Goal: Information Seeking & Learning: Learn about a topic

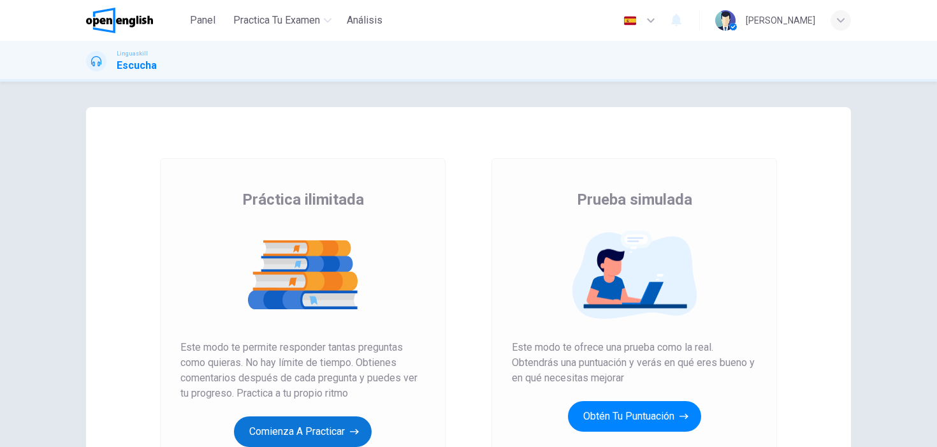
click at [284, 432] on button "Comienza a practicar" at bounding box center [303, 431] width 138 height 31
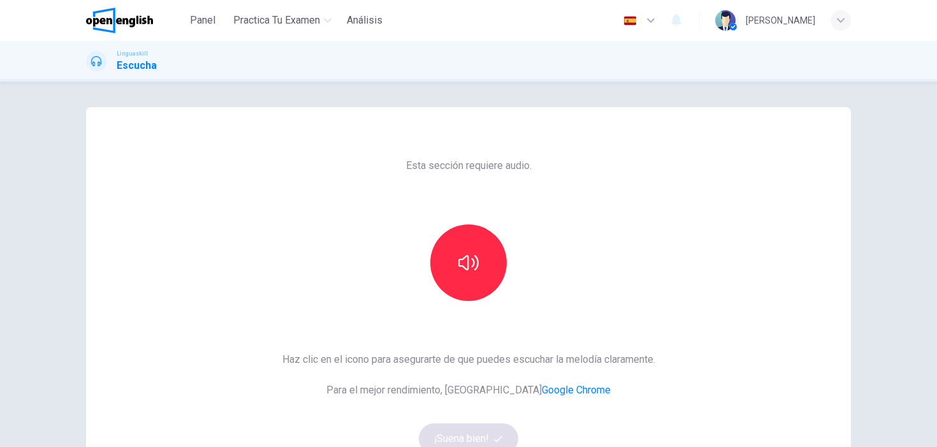
click at [509, 269] on div at bounding box center [468, 262] width 138 height 76
click at [488, 269] on button "button" at bounding box center [468, 262] width 76 height 76
click at [449, 430] on button "¡Suena bien!" at bounding box center [468, 438] width 99 height 31
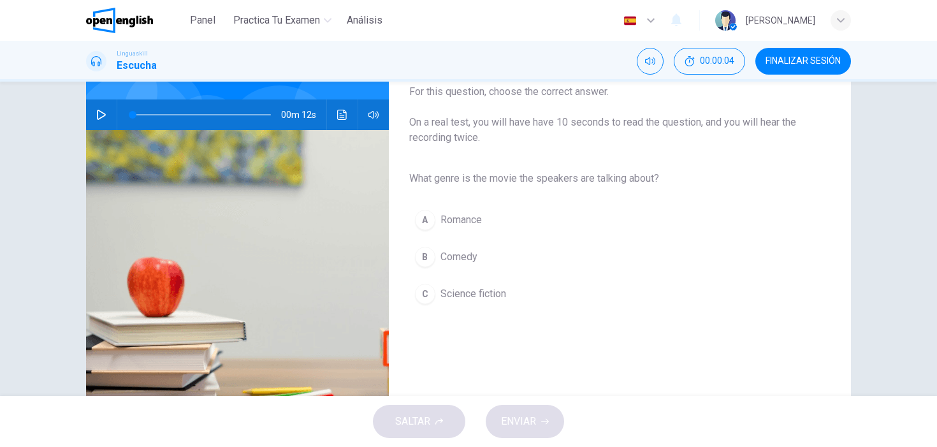
scroll to position [110, 0]
click at [97, 113] on icon "button" at bounding box center [101, 114] width 9 height 10
click at [458, 287] on span "Science fiction" at bounding box center [473, 292] width 66 height 15
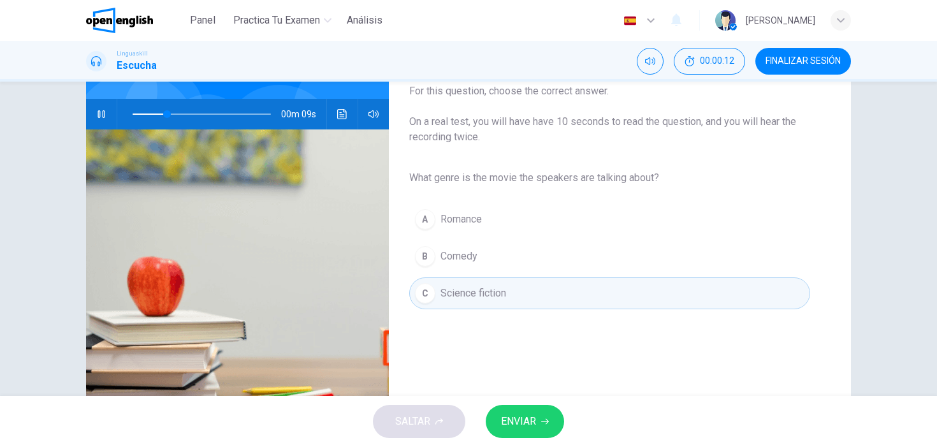
click at [515, 418] on span "ENVIAR" at bounding box center [518, 421] width 35 height 18
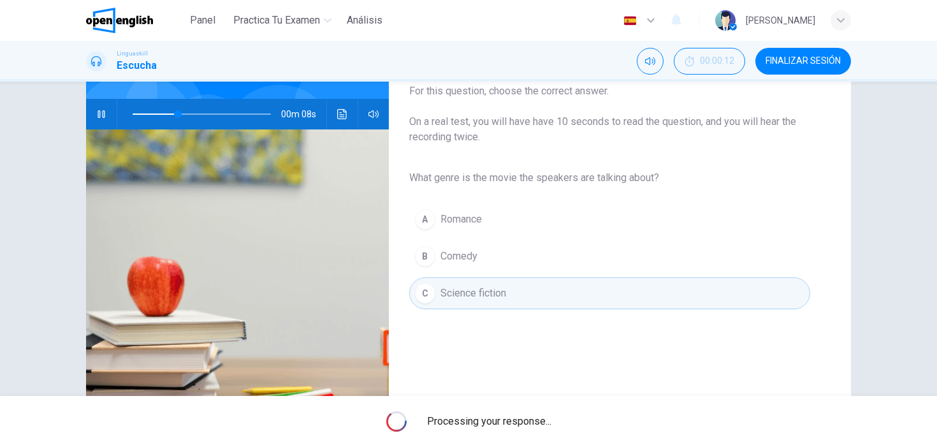
type input "**"
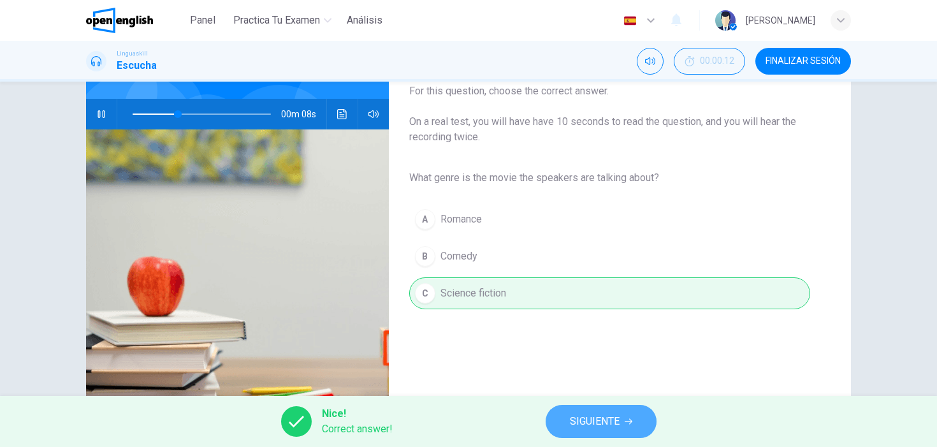
click at [588, 407] on button "SIGUIENTE" at bounding box center [600, 421] width 111 height 33
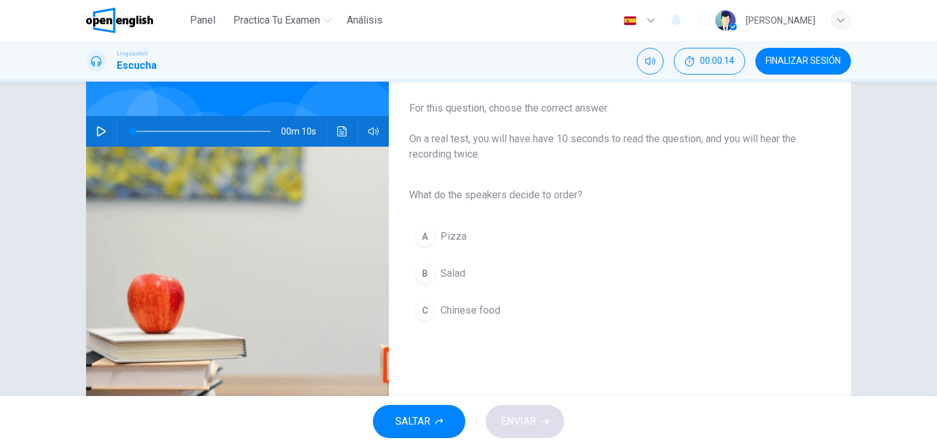
scroll to position [97, 0]
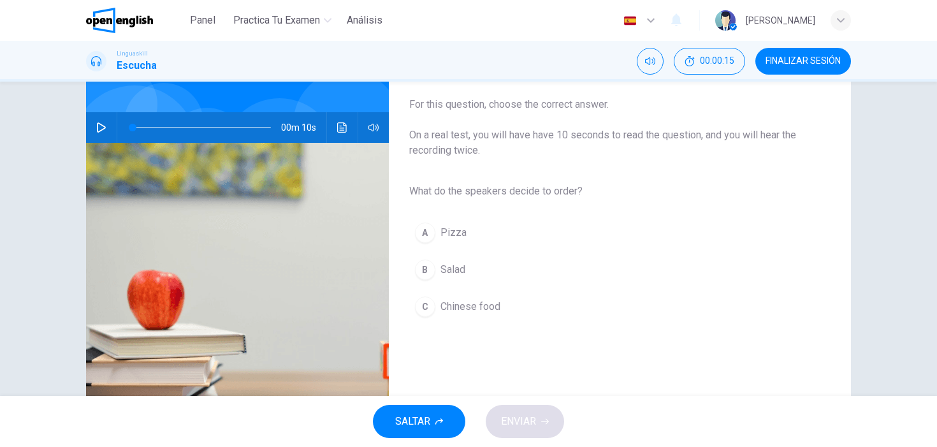
click at [101, 120] on button "button" at bounding box center [101, 127] width 20 height 31
click at [457, 275] on span "Salad" at bounding box center [452, 269] width 25 height 15
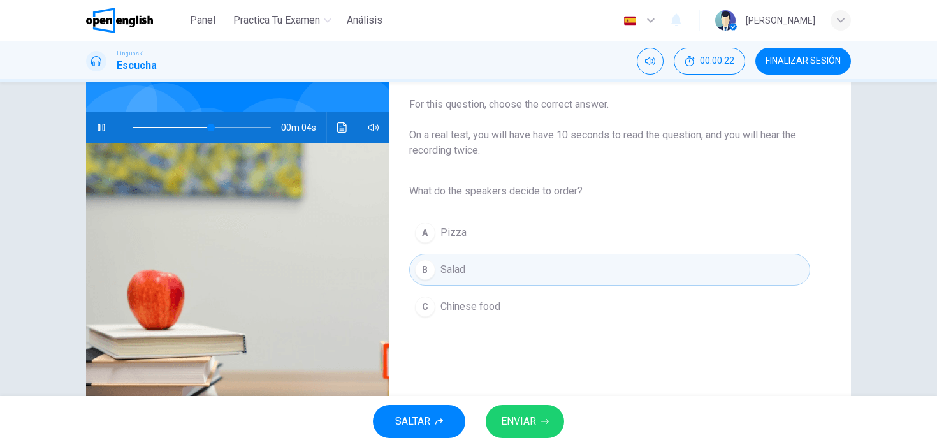
click at [517, 416] on span "ENVIAR" at bounding box center [518, 421] width 35 height 18
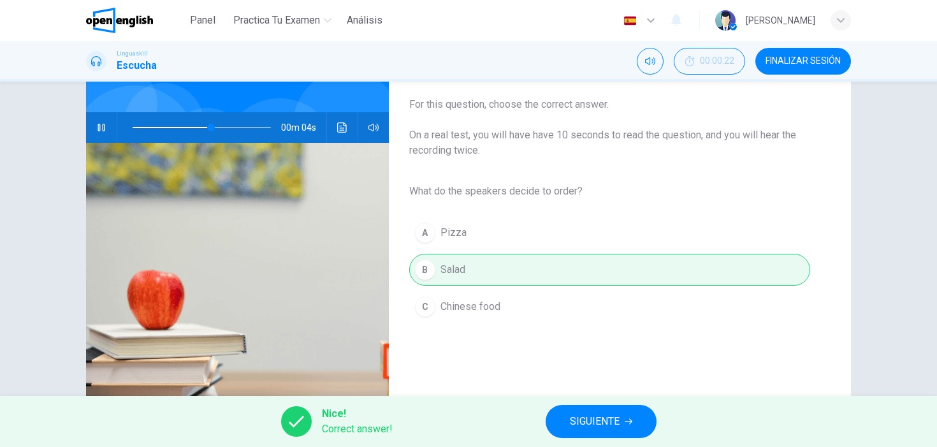
type input "**"
click at [566, 412] on button "SIGUIENTE" at bounding box center [600, 421] width 111 height 33
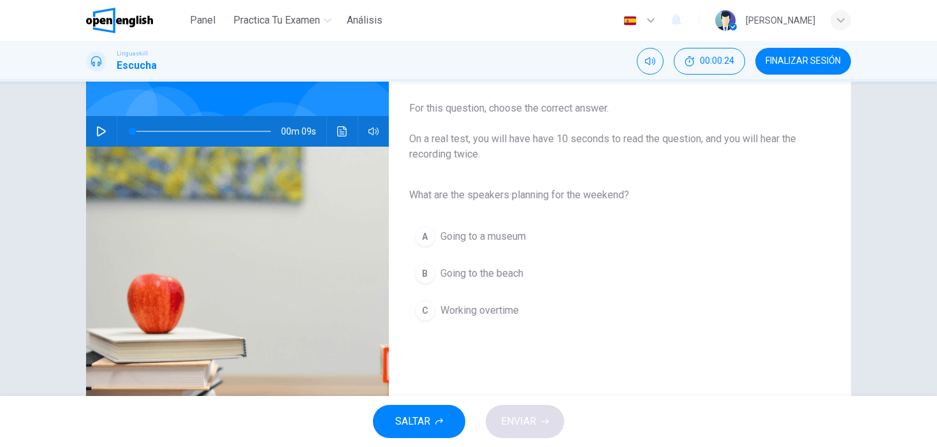
scroll to position [112, 0]
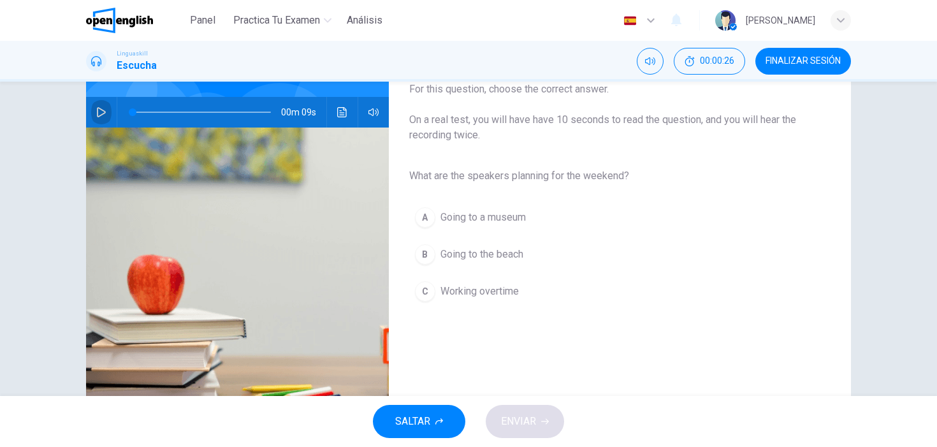
click at [104, 111] on icon "button" at bounding box center [101, 112] width 9 height 10
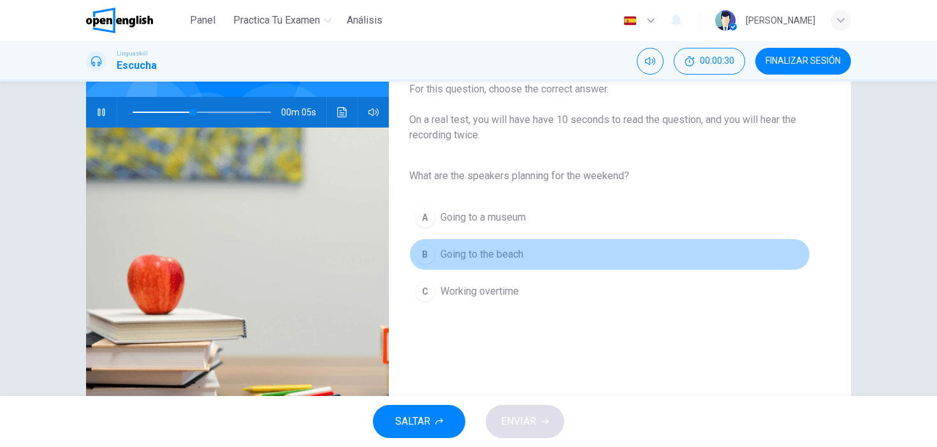
click at [517, 255] on span "Going to the beach" at bounding box center [481, 254] width 83 height 15
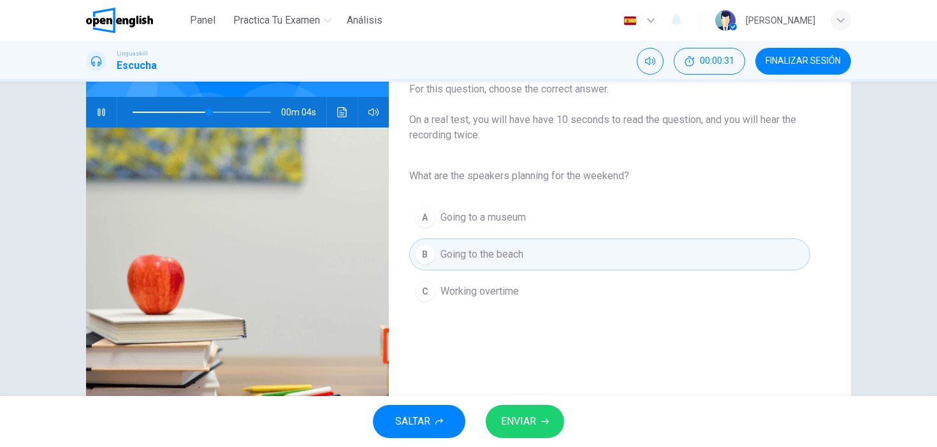
click at [513, 409] on button "ENVIAR" at bounding box center [524, 421] width 78 height 33
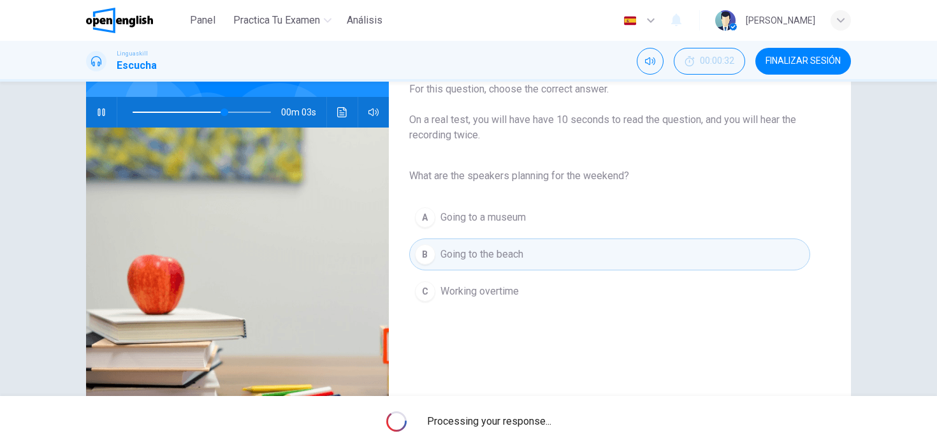
type input "**"
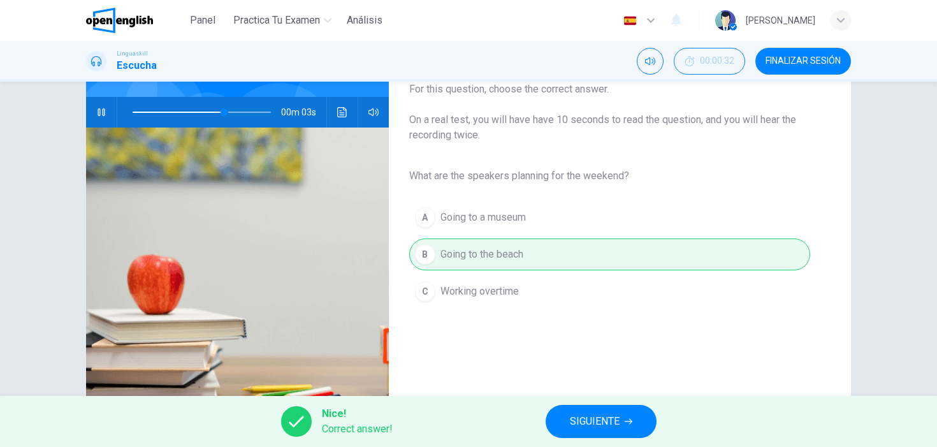
click at [577, 427] on span "SIGUIENTE" at bounding box center [595, 421] width 50 height 18
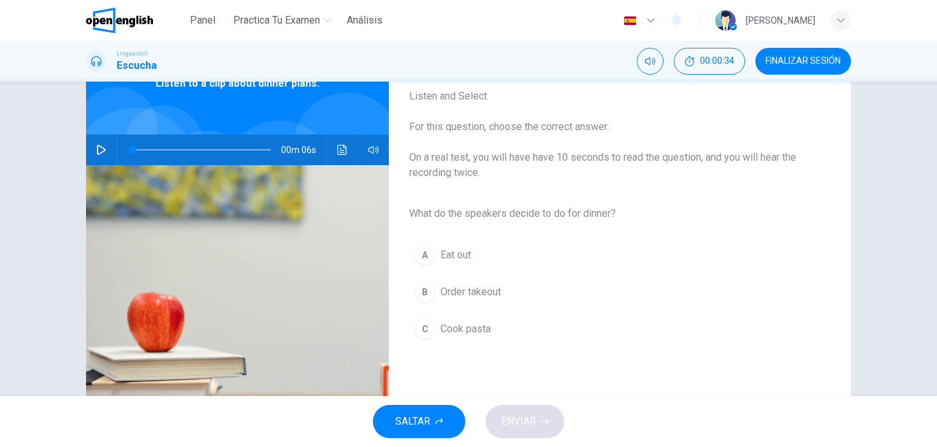
scroll to position [83, 0]
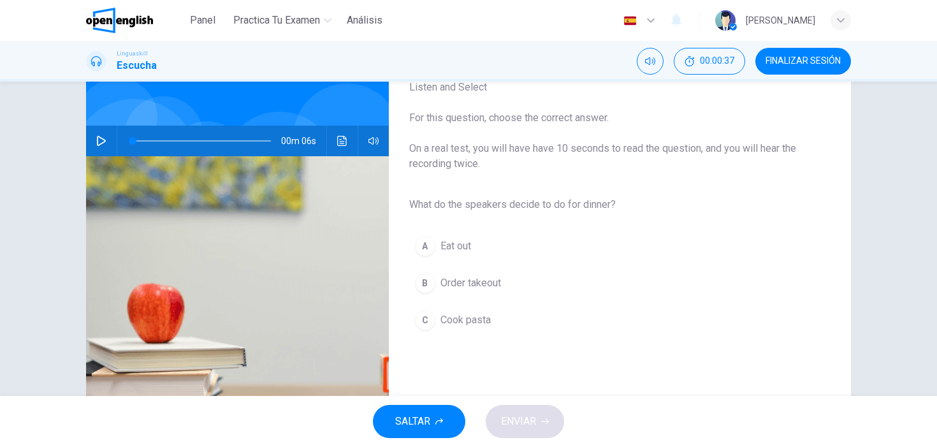
click at [100, 136] on icon "button" at bounding box center [101, 141] width 10 height 10
click at [477, 315] on span "Cook pasta" at bounding box center [465, 319] width 50 height 15
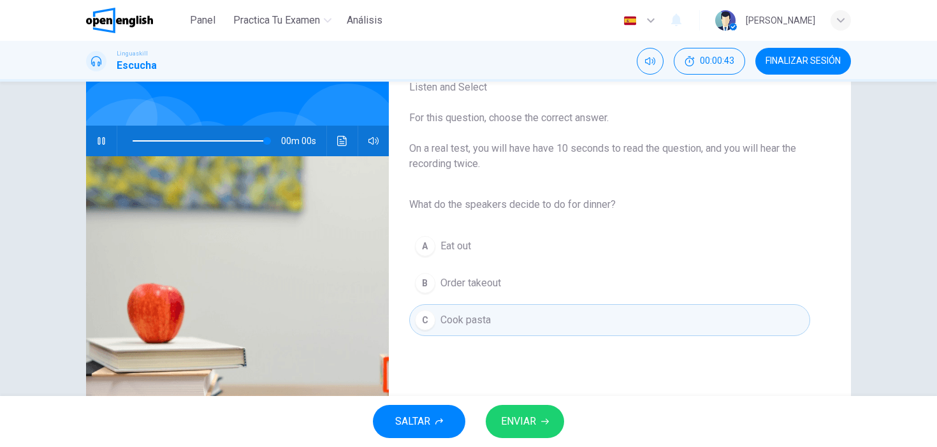
type input "*"
click at [513, 412] on span "ENVIAR" at bounding box center [518, 421] width 35 height 18
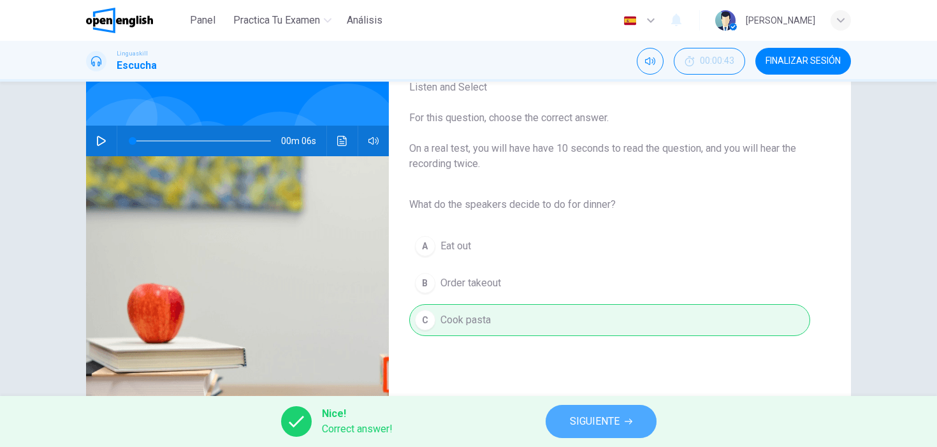
click at [596, 410] on button "SIGUIENTE" at bounding box center [600, 421] width 111 height 33
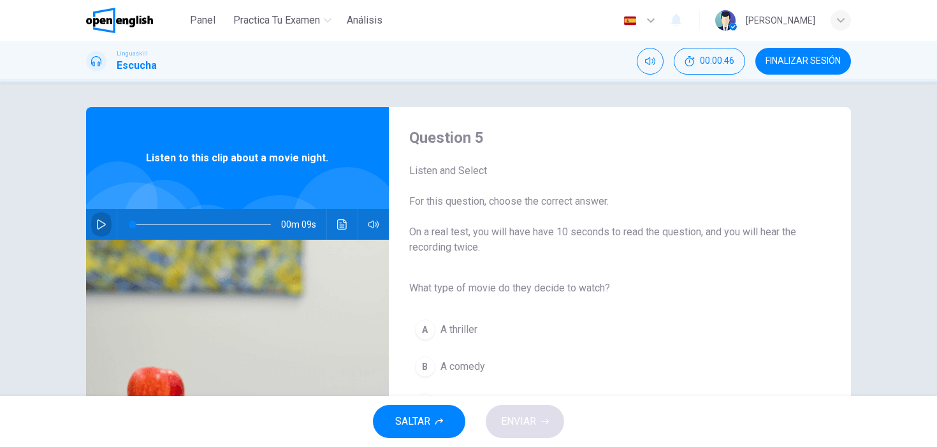
click at [96, 220] on icon "button" at bounding box center [101, 224] width 10 height 10
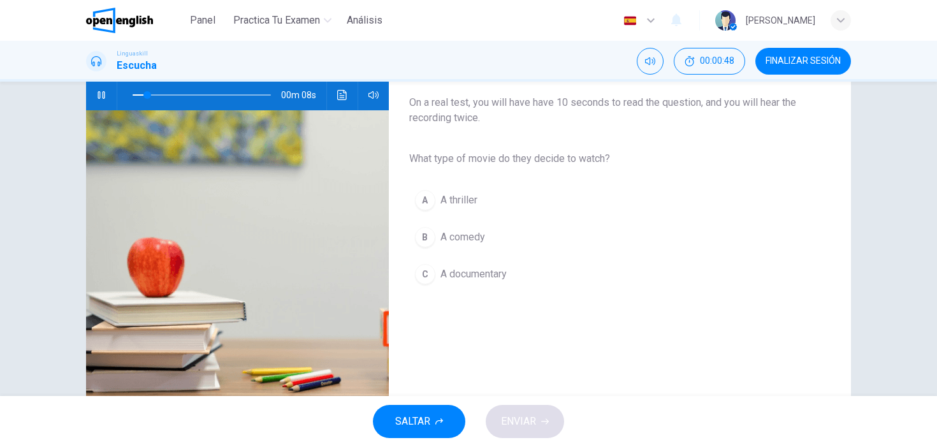
scroll to position [130, 0]
click at [472, 240] on span "A comedy" at bounding box center [462, 236] width 45 height 15
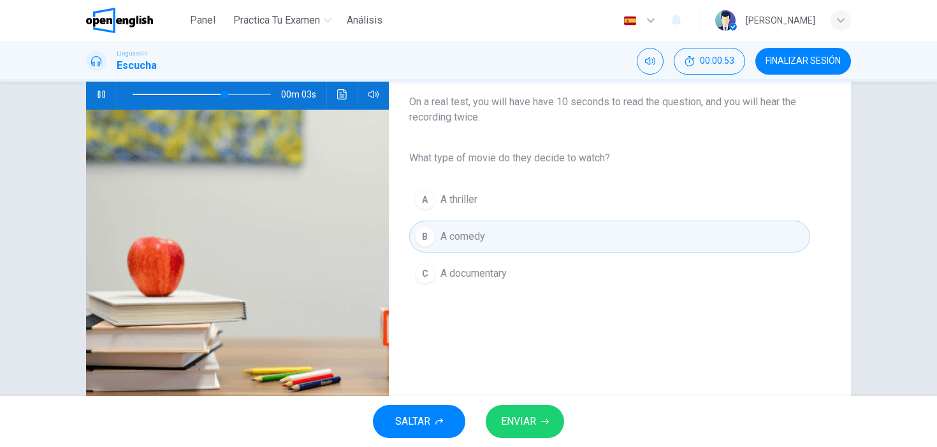
click at [518, 413] on span "ENVIAR" at bounding box center [518, 421] width 35 height 18
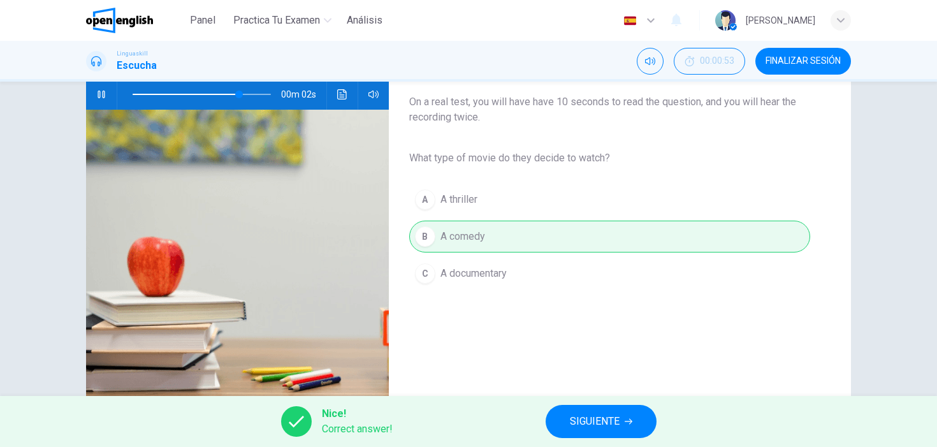
type input "**"
click at [594, 423] on span "SIGUIENTE" at bounding box center [595, 421] width 50 height 18
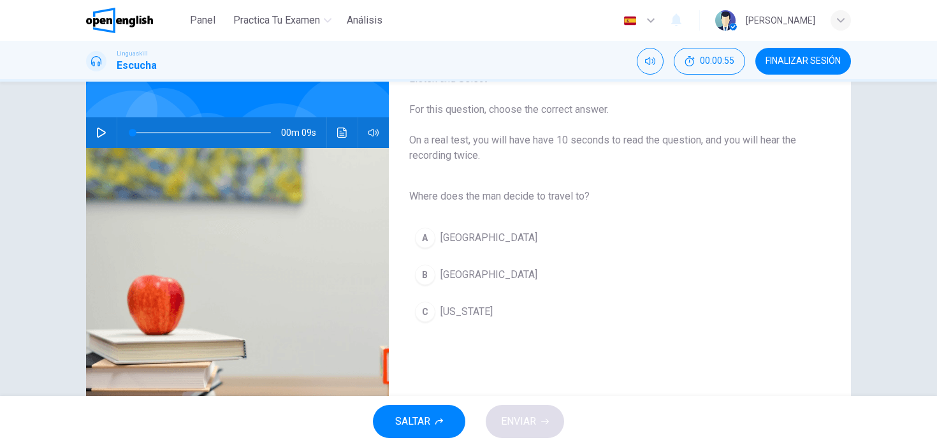
scroll to position [98, 0]
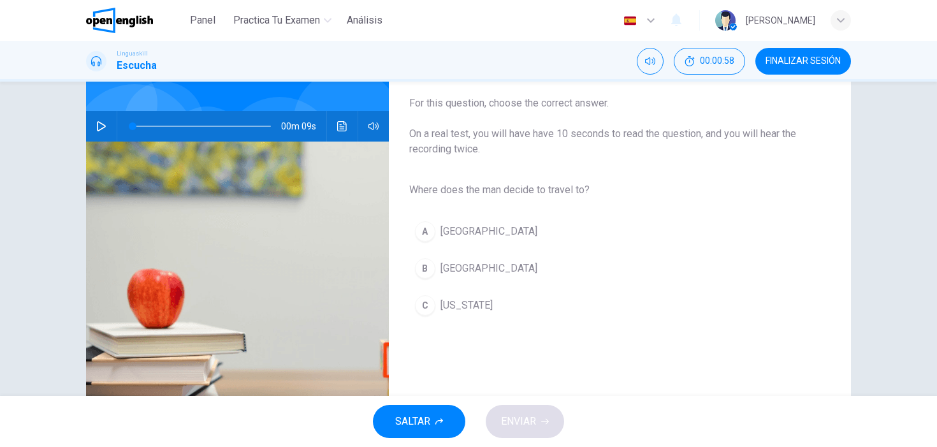
click at [107, 122] on button "button" at bounding box center [101, 126] width 20 height 31
click at [471, 269] on button "B [GEOGRAPHIC_DATA]" at bounding box center [609, 268] width 401 height 32
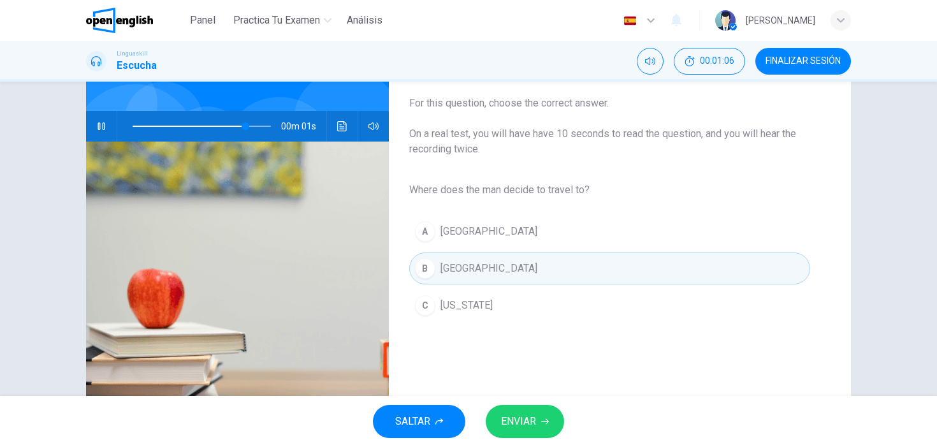
click at [523, 417] on span "ENVIAR" at bounding box center [518, 421] width 35 height 18
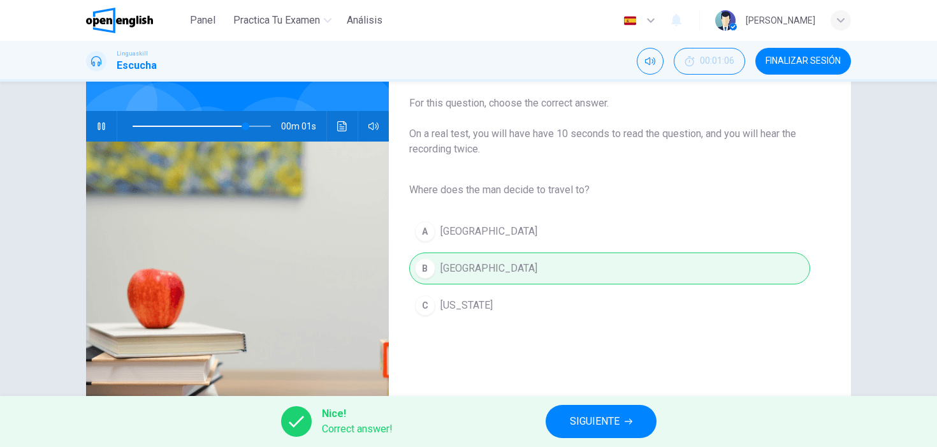
type input "**"
click at [570, 413] on span "SIGUIENTE" at bounding box center [595, 421] width 50 height 18
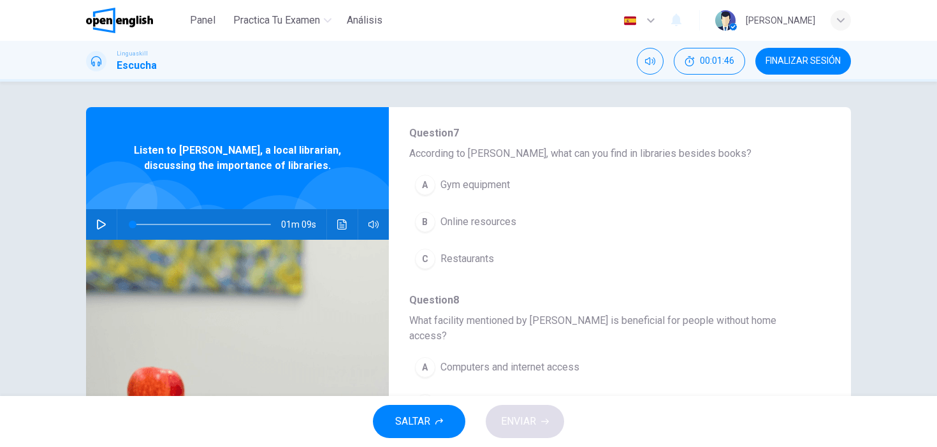
scroll to position [136, 0]
click at [104, 223] on icon "button" at bounding box center [101, 224] width 9 height 10
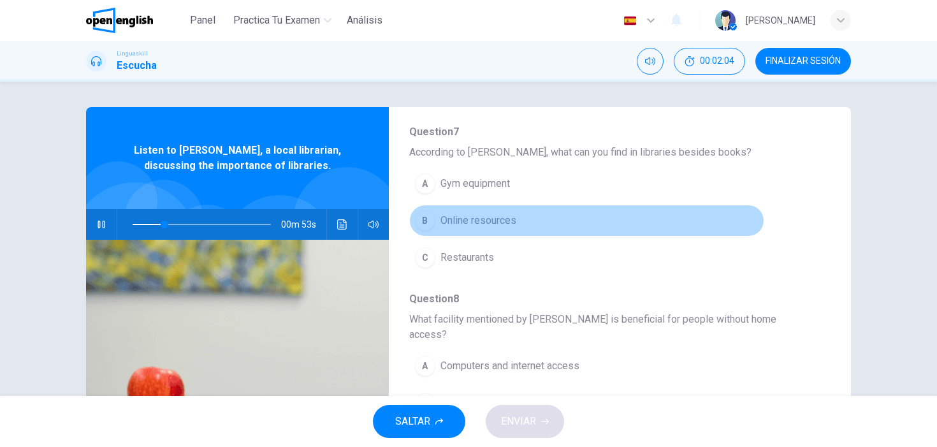
click at [508, 219] on span "Online resources" at bounding box center [478, 220] width 76 height 15
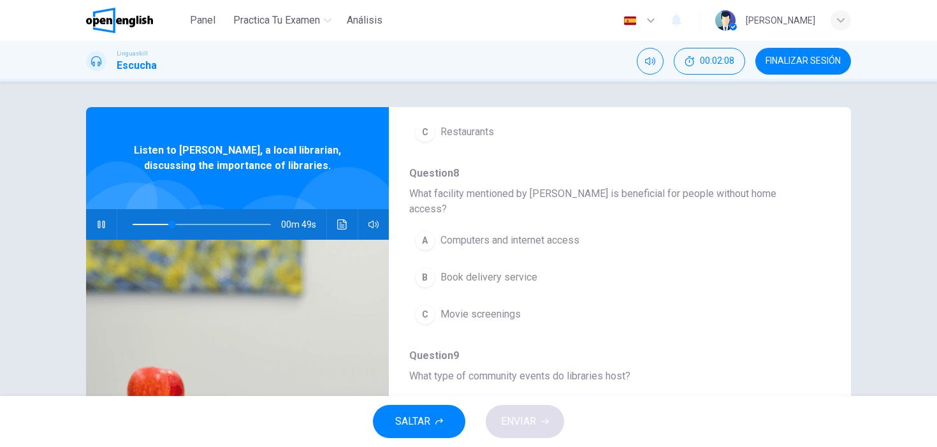
scroll to position [266, 0]
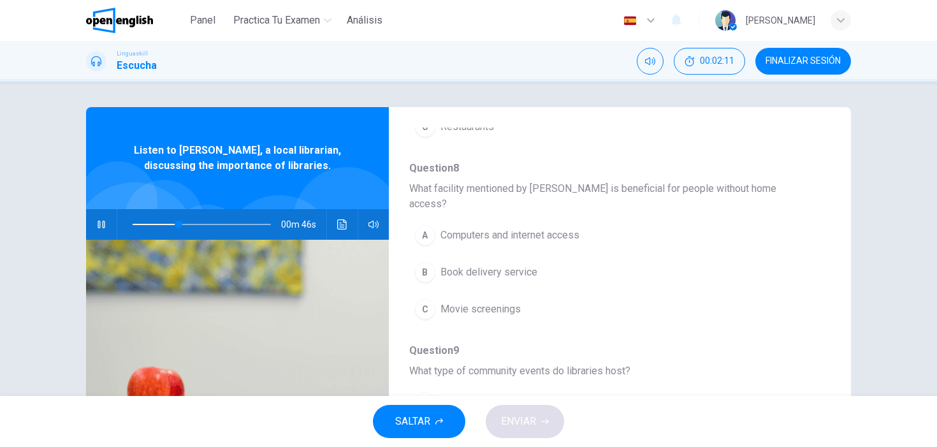
click at [100, 220] on icon "button" at bounding box center [101, 224] width 10 height 10
click at [100, 223] on icon "button" at bounding box center [101, 224] width 10 height 10
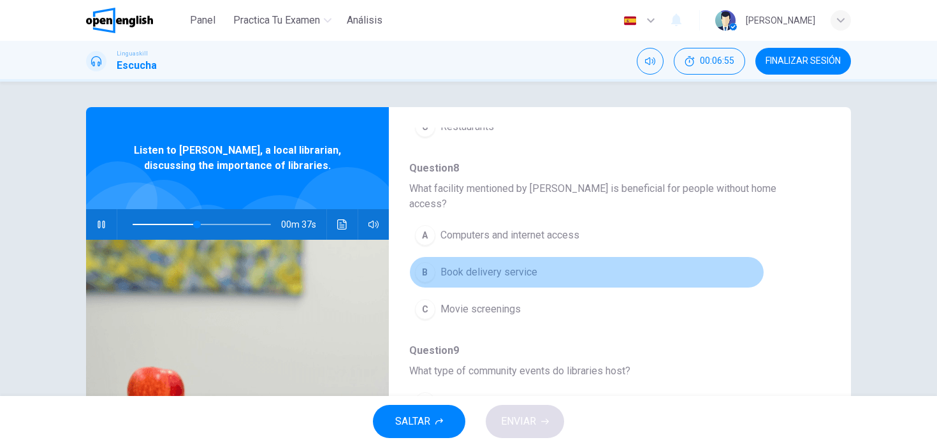
click at [515, 264] on span "Book delivery service" at bounding box center [488, 271] width 97 height 15
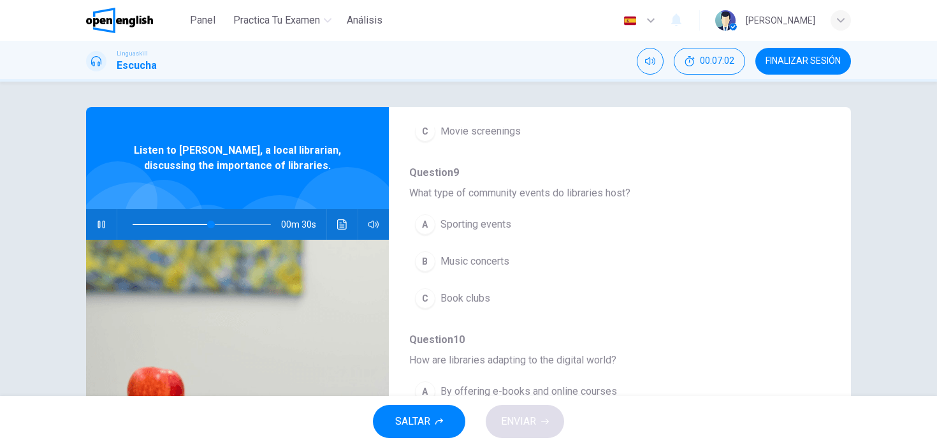
scroll to position [445, 0]
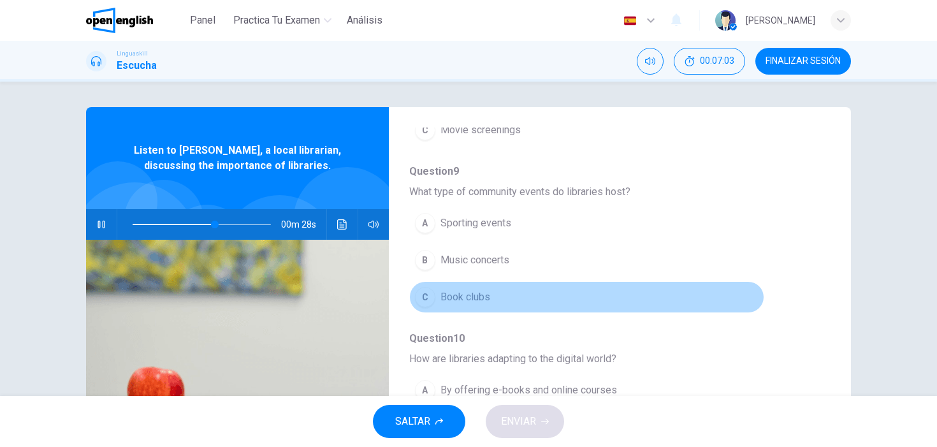
click at [475, 289] on span "Book clubs" at bounding box center [465, 296] width 50 height 15
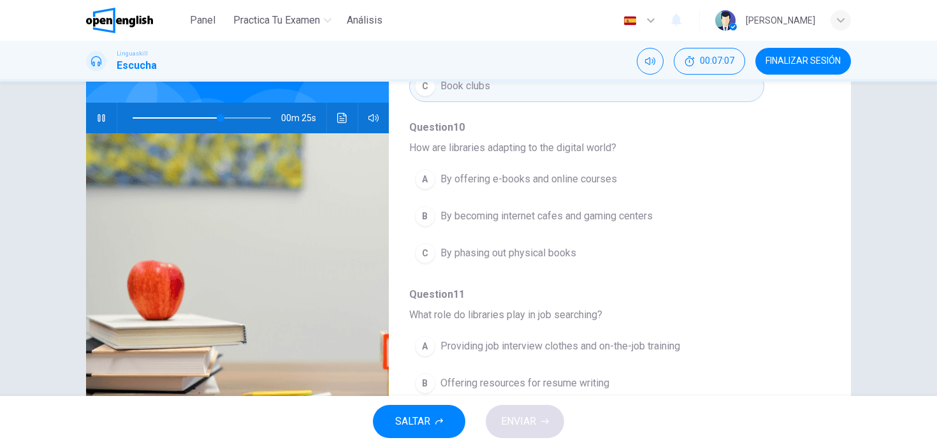
scroll to position [108, 0]
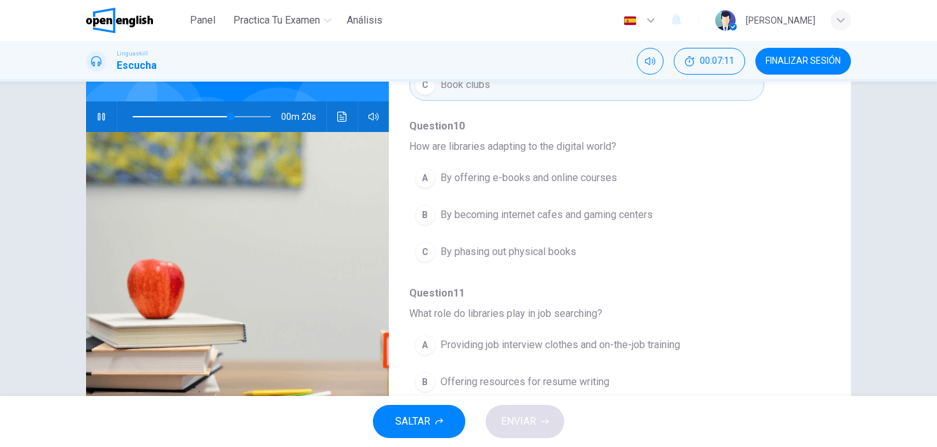
click at [516, 170] on span "By offering e-books and online courses" at bounding box center [528, 177] width 176 height 15
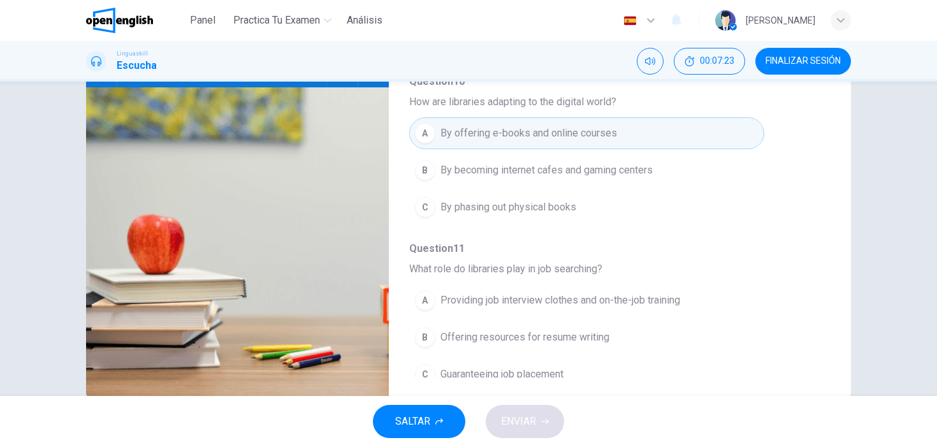
scroll to position [180, 0]
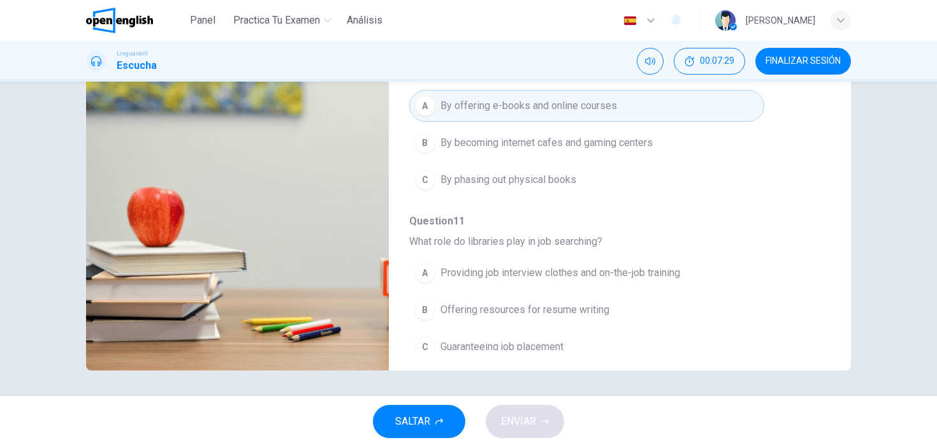
click at [586, 265] on span "Providing job interview clothes and on-the-job training" at bounding box center [560, 272] width 240 height 15
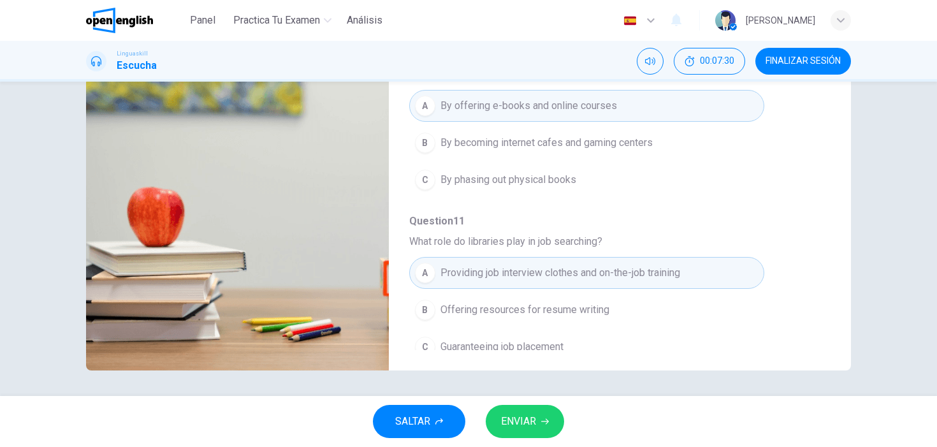
click at [542, 420] on icon "button" at bounding box center [545, 421] width 8 height 8
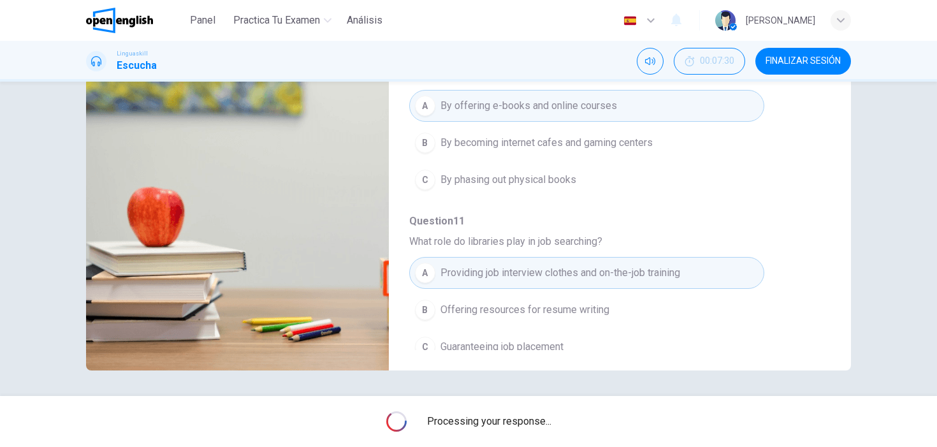
type input "*"
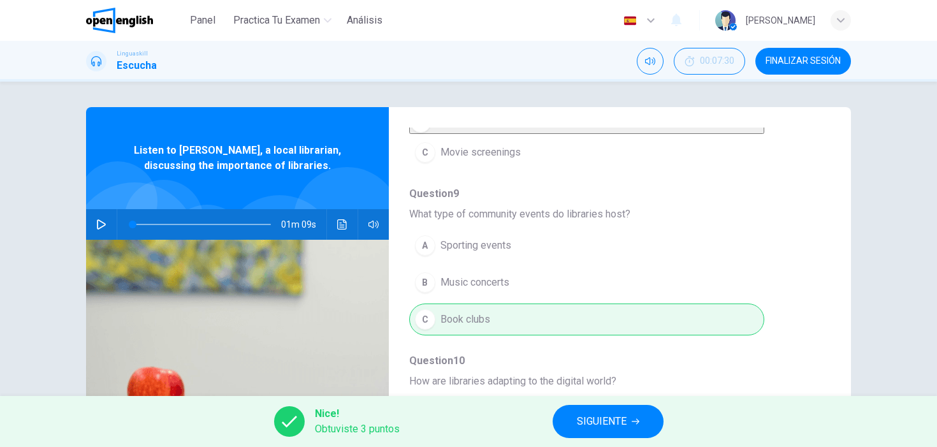
scroll to position [550, 0]
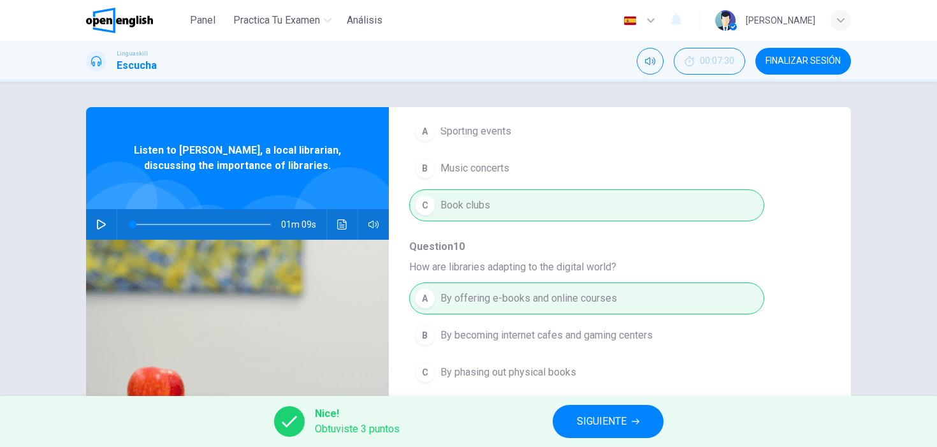
click at [601, 422] on span "SIGUIENTE" at bounding box center [602, 421] width 50 height 18
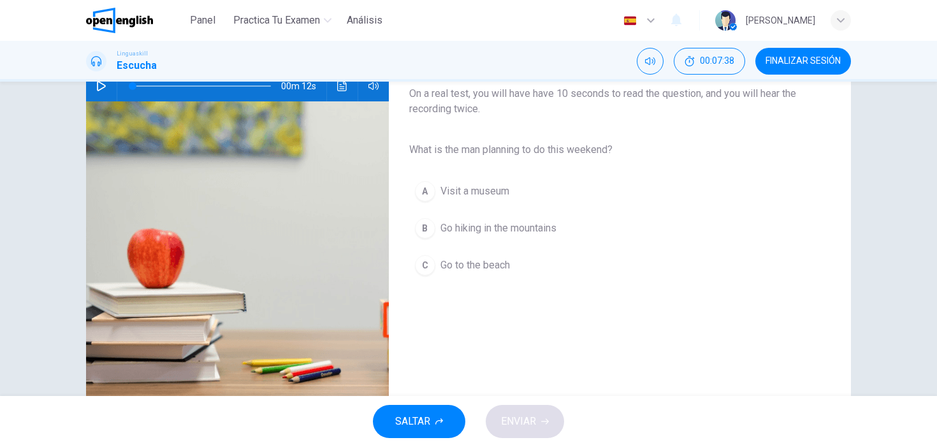
scroll to position [124, 0]
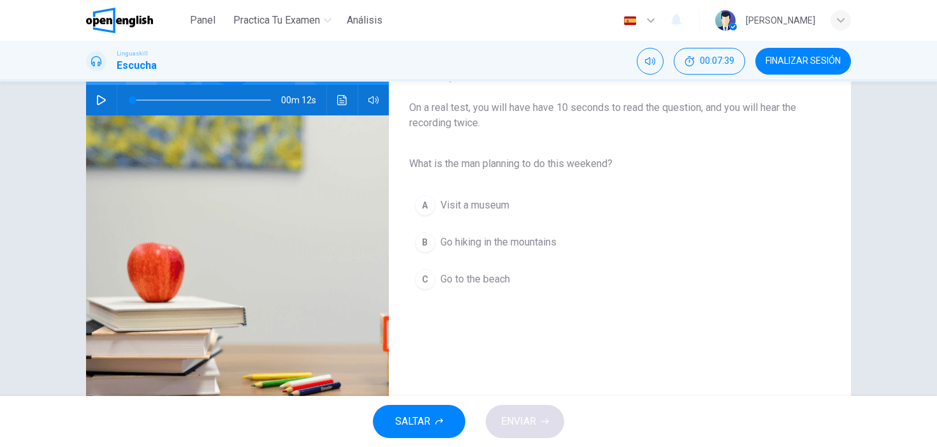
click at [105, 99] on icon "button" at bounding box center [101, 100] width 10 height 10
click at [509, 236] on span "Go hiking in the mountains" at bounding box center [498, 241] width 116 height 15
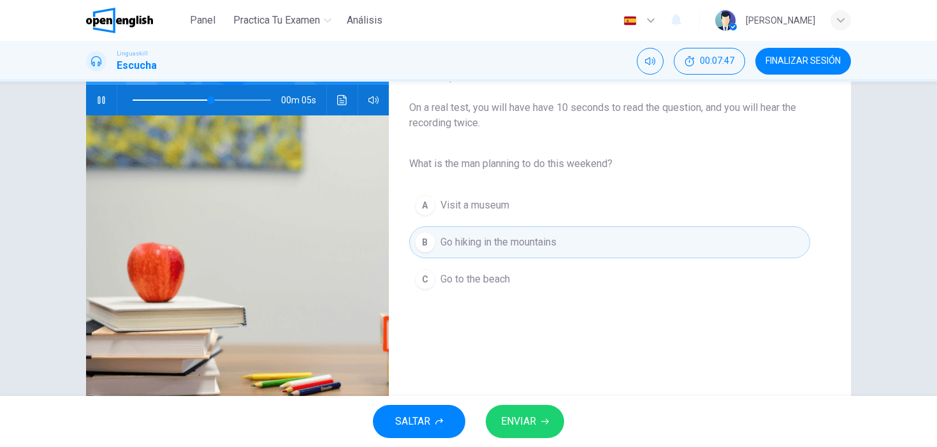
click at [528, 408] on button "ENVIAR" at bounding box center [524, 421] width 78 height 33
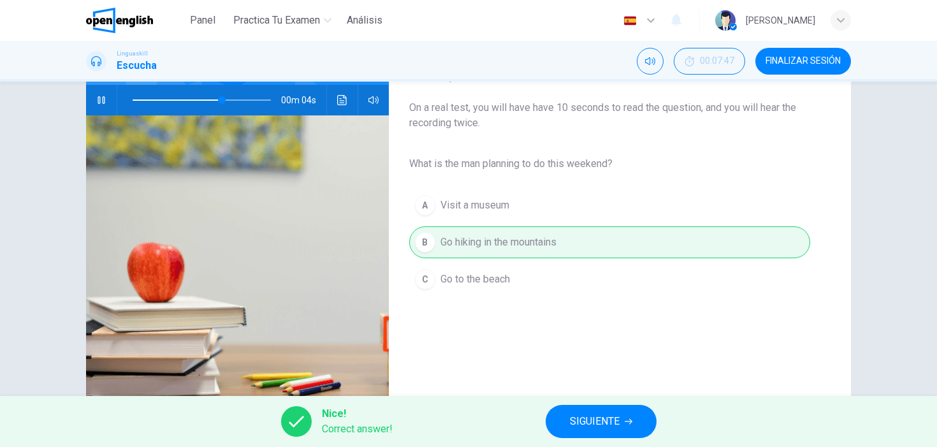
type input "**"
click at [577, 422] on span "SIGUIENTE" at bounding box center [595, 421] width 50 height 18
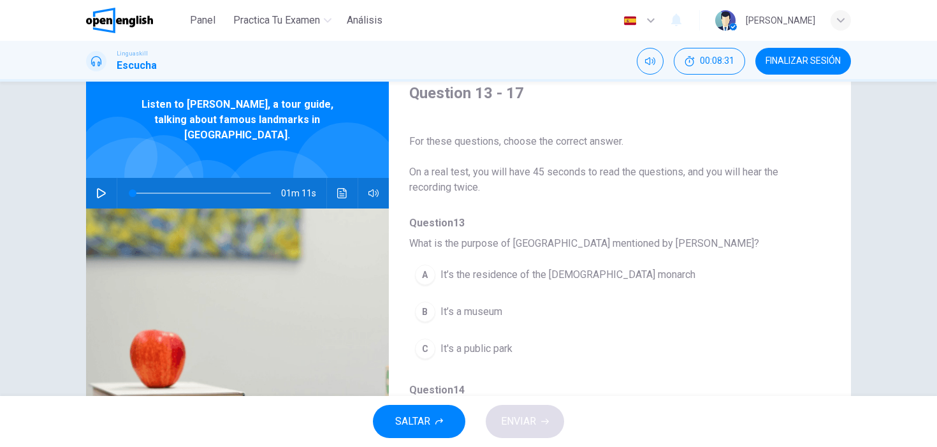
scroll to position [0, 0]
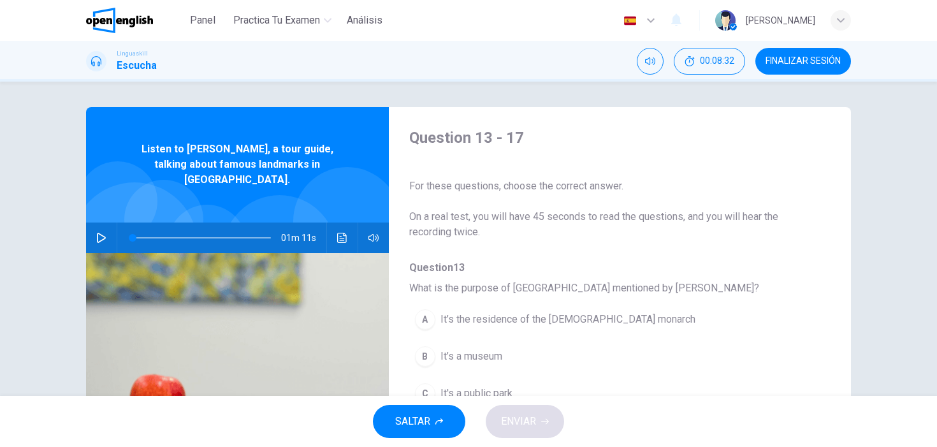
click at [100, 233] on icon "button" at bounding box center [101, 238] width 10 height 10
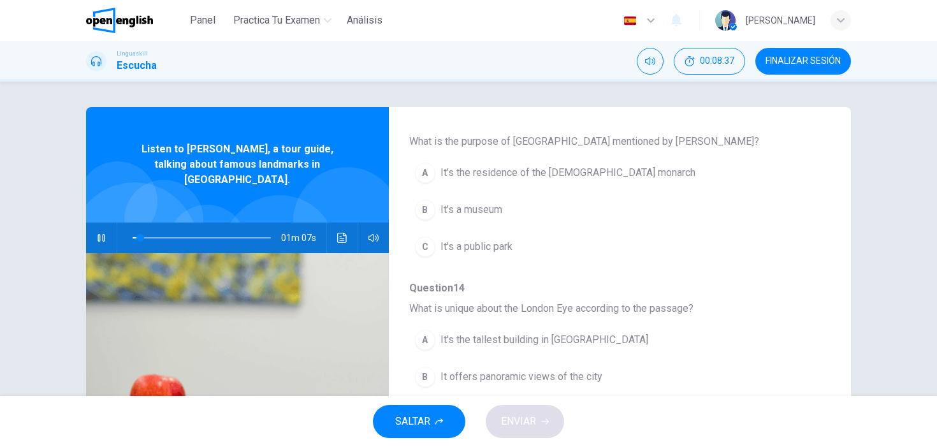
scroll to position [147, 0]
click at [502, 173] on span "It’s the residence of the [DEMOGRAPHIC_DATA] monarch" at bounding box center [567, 171] width 255 height 15
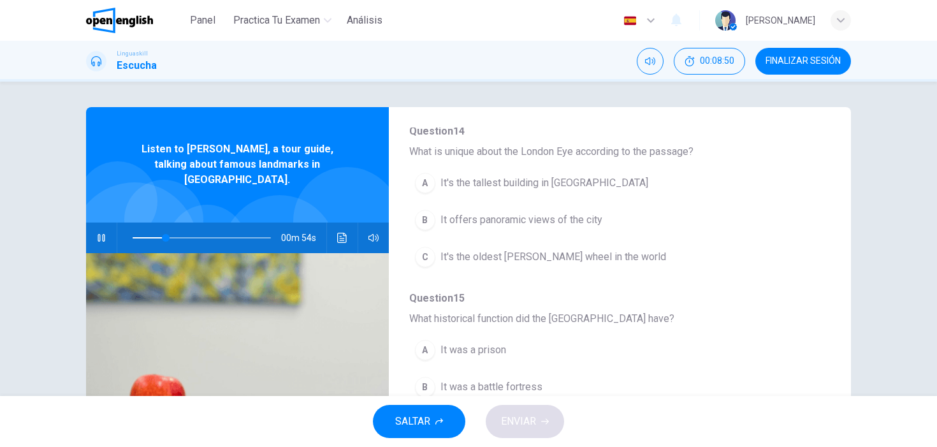
scroll to position [305, 0]
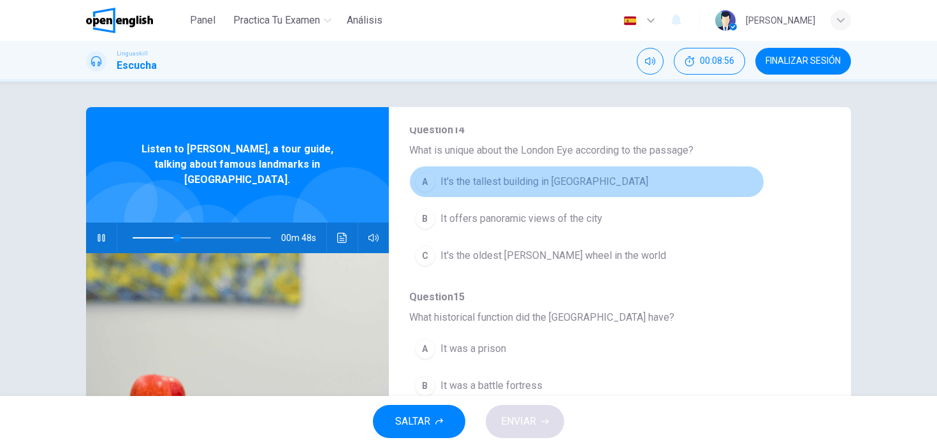
click at [540, 183] on span "It's the tallest building in [GEOGRAPHIC_DATA]" at bounding box center [544, 181] width 208 height 15
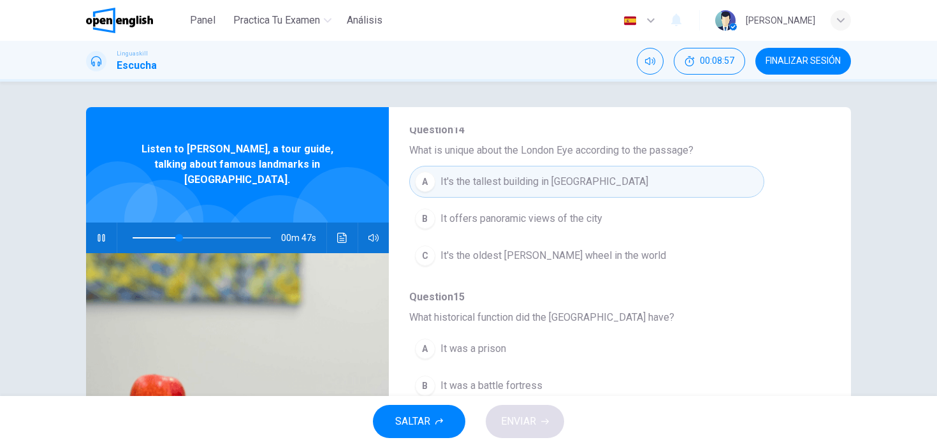
click at [550, 222] on span "It offers panoramic views of the city" at bounding box center [521, 218] width 162 height 15
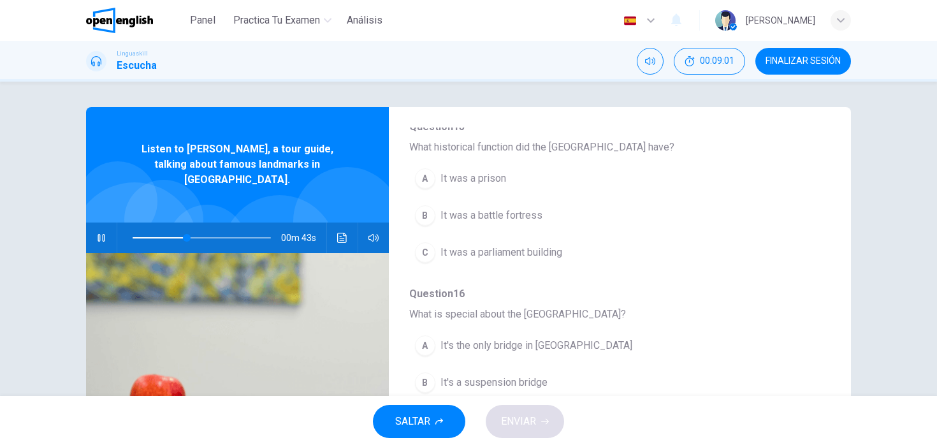
scroll to position [477, 0]
click at [540, 251] on span "It was a parliament building" at bounding box center [501, 249] width 122 height 15
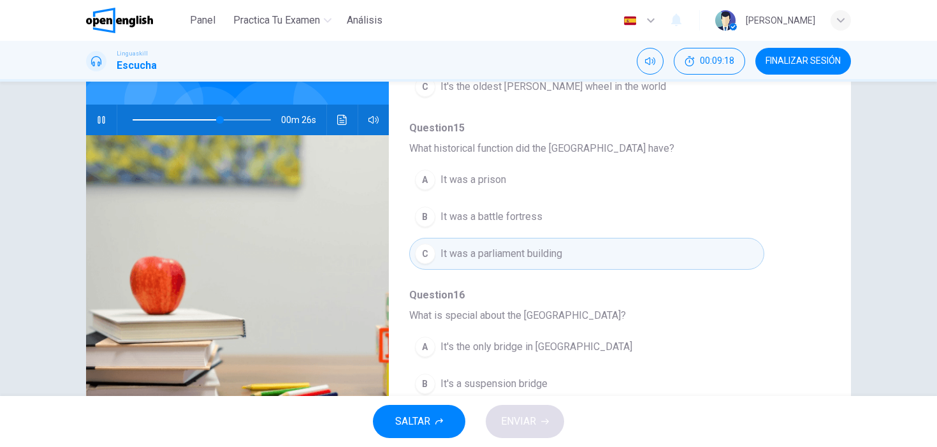
scroll to position [356, 0]
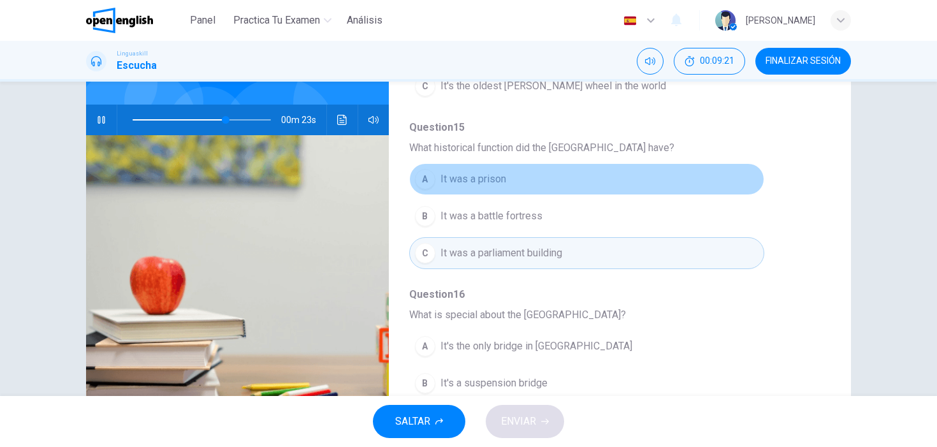
click at [498, 176] on span "It was a prison" at bounding box center [473, 178] width 66 height 15
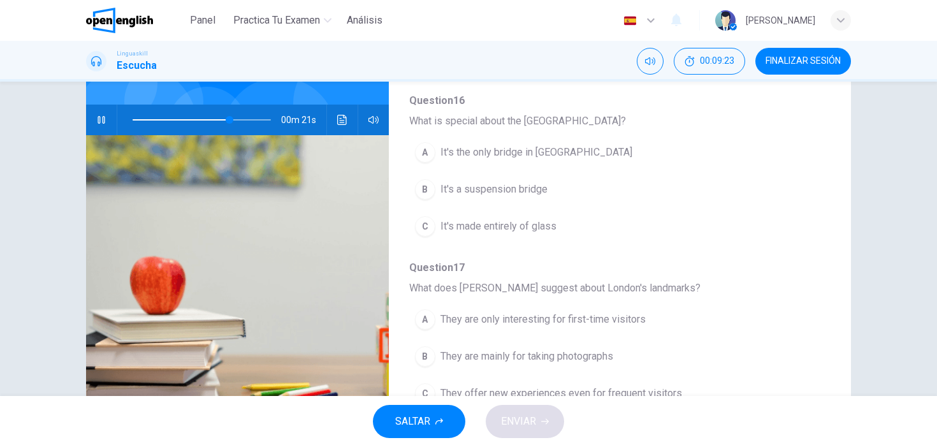
scroll to position [121, 0]
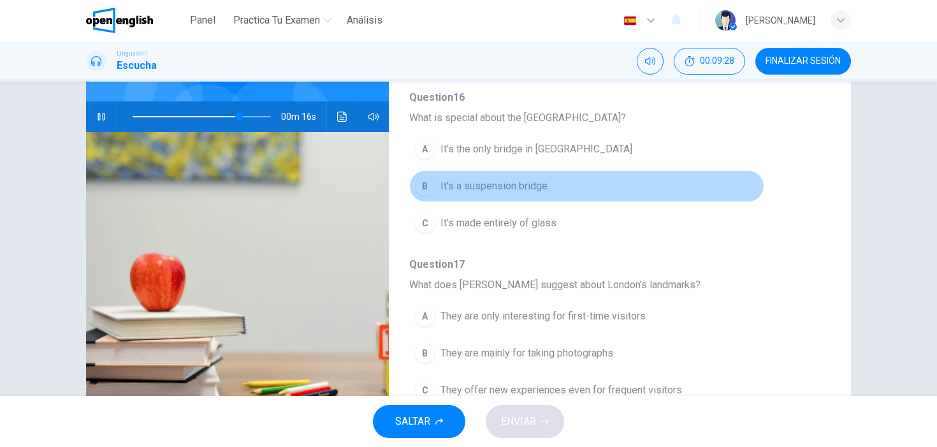
click at [510, 185] on span "It's a suspension bridge" at bounding box center [493, 185] width 107 height 15
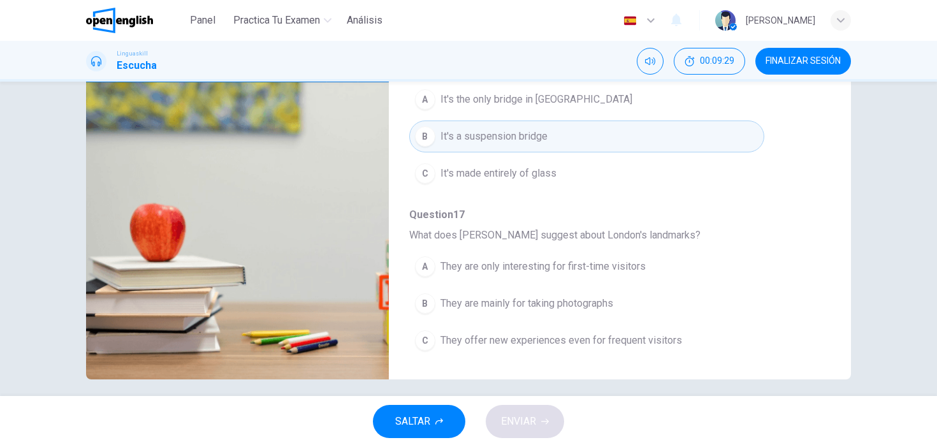
scroll to position [180, 0]
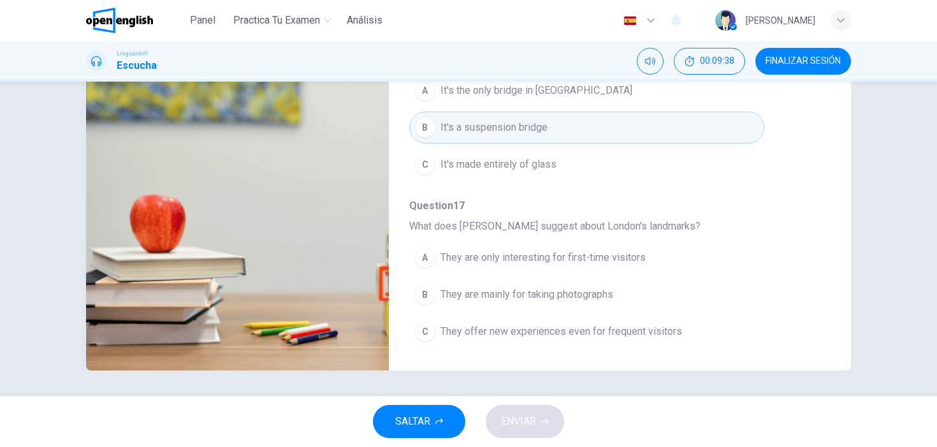
click at [508, 263] on span "They are only interesting for first-time visitors" at bounding box center [542, 257] width 205 height 15
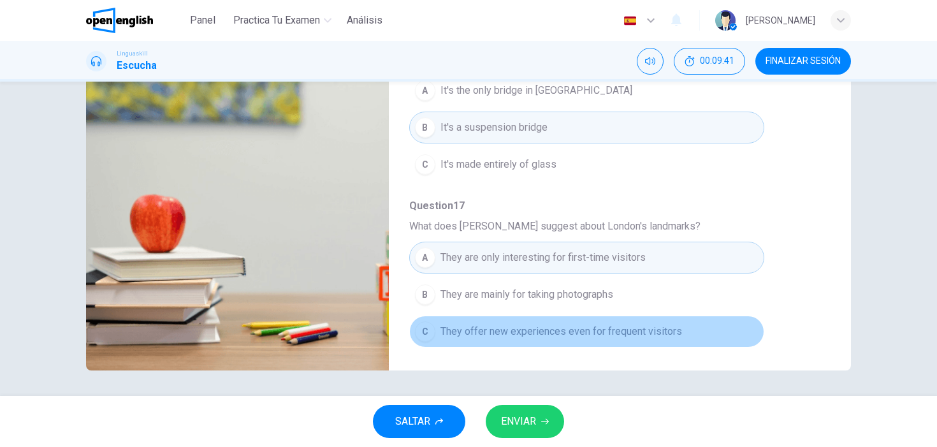
click at [528, 333] on span "They offer new experiences even for frequent visitors" at bounding box center [560, 331] width 241 height 15
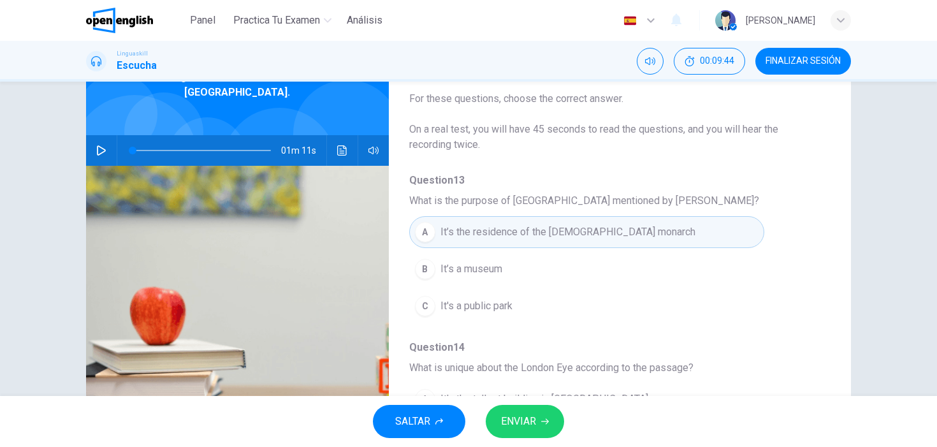
scroll to position [0, 0]
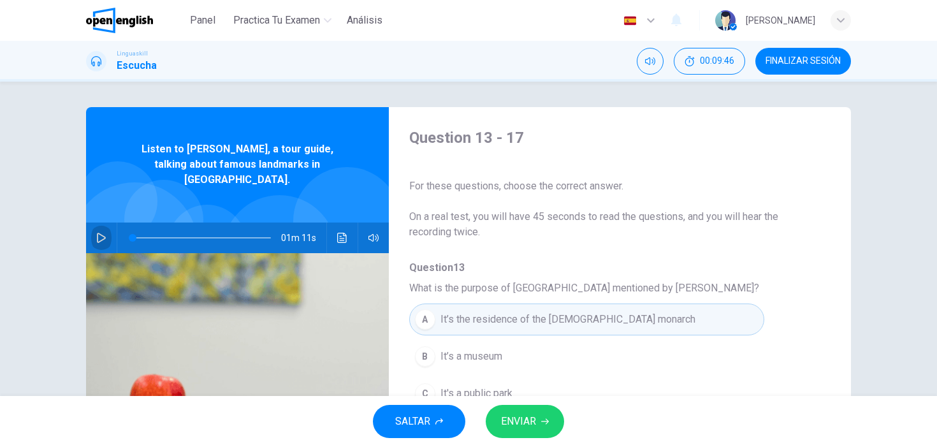
click at [104, 233] on icon "button" at bounding box center [101, 238] width 10 height 10
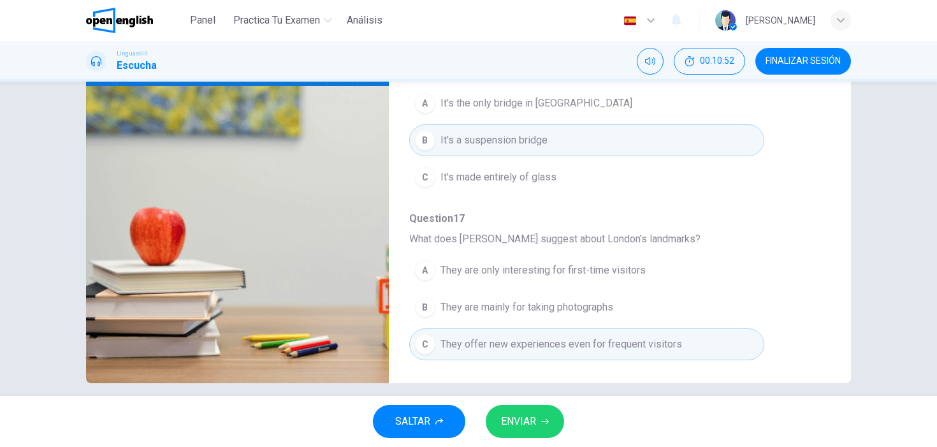
scroll to position [180, 0]
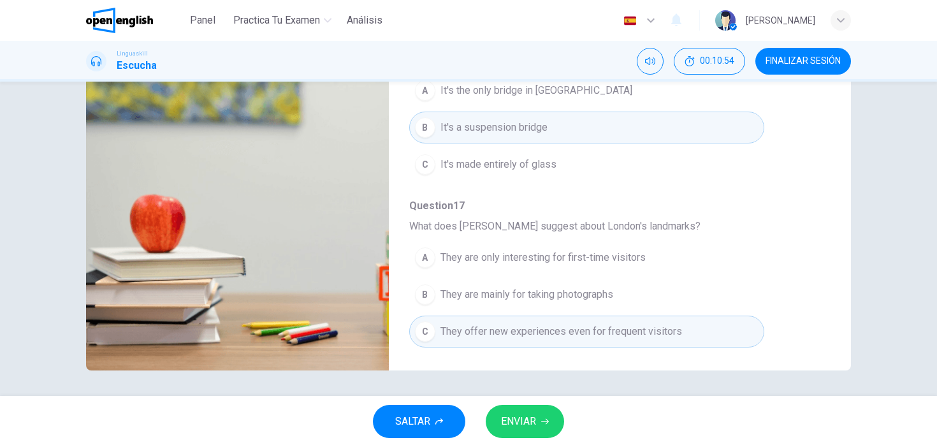
click at [531, 420] on span "ENVIAR" at bounding box center [518, 421] width 35 height 18
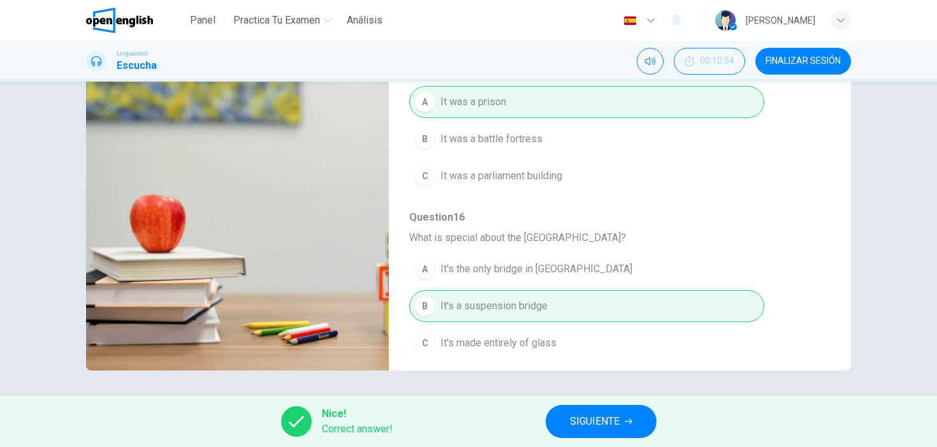
type input "*"
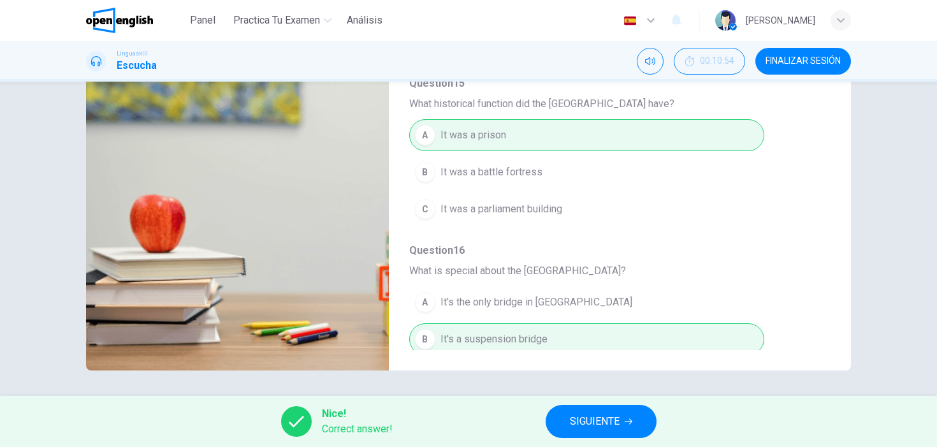
scroll to position [0, 0]
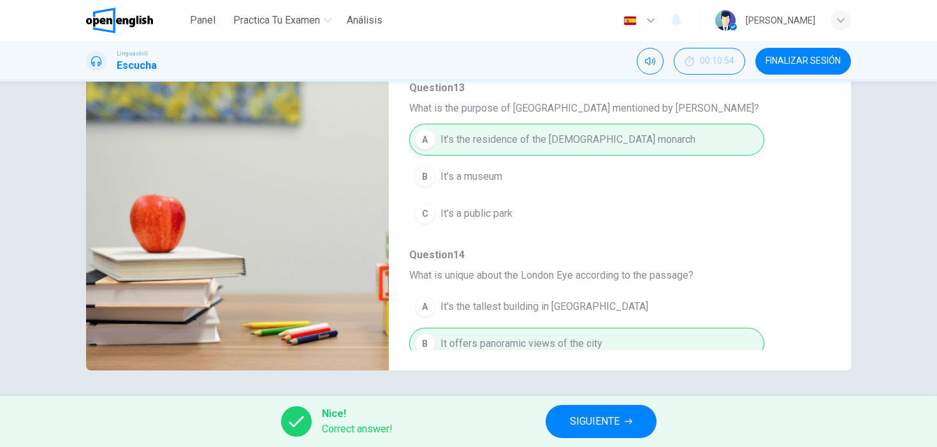
click at [582, 411] on button "SIGUIENTE" at bounding box center [600, 421] width 111 height 33
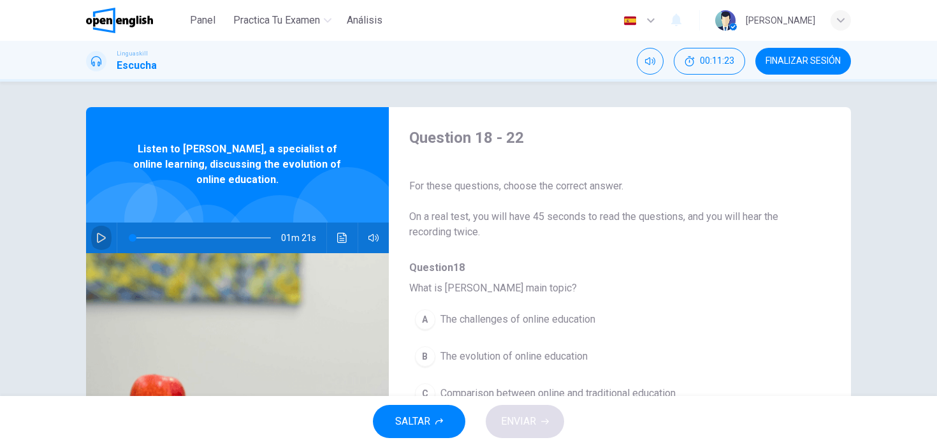
click at [105, 234] on icon "button" at bounding box center [101, 238] width 10 height 10
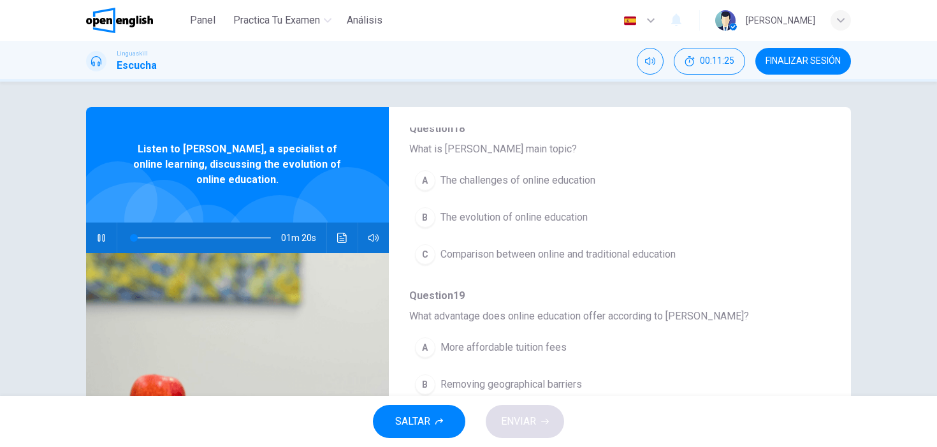
scroll to position [140, 0]
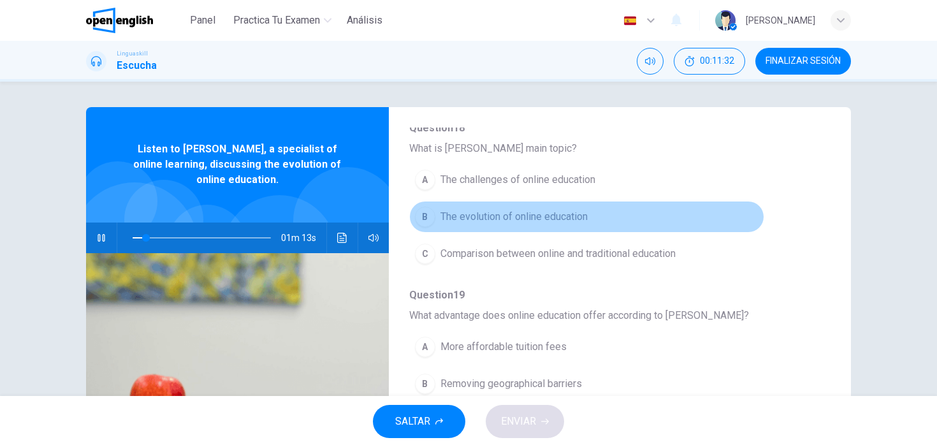
click at [426, 213] on div "B" at bounding box center [425, 216] width 20 height 20
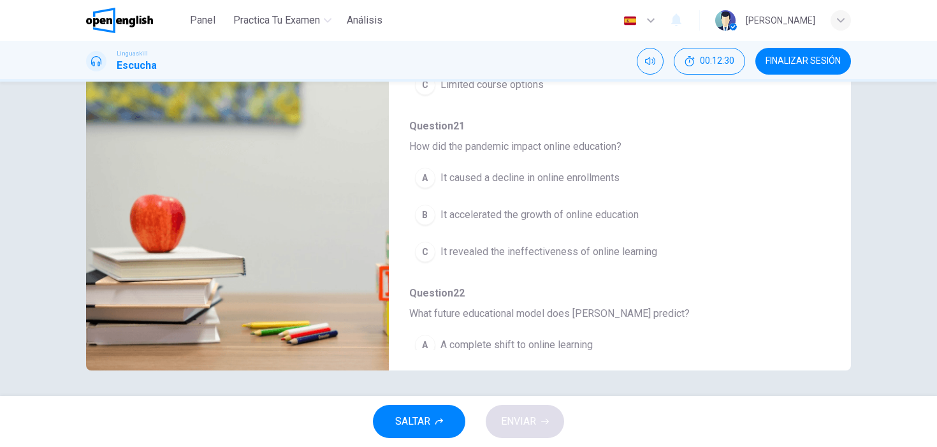
scroll to position [458, 0]
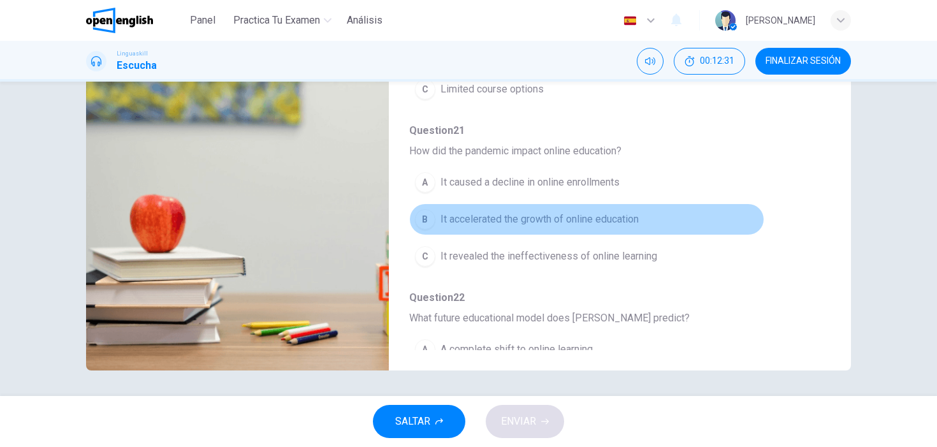
click at [559, 219] on span "It accelerated the growth of online education" at bounding box center [539, 219] width 198 height 15
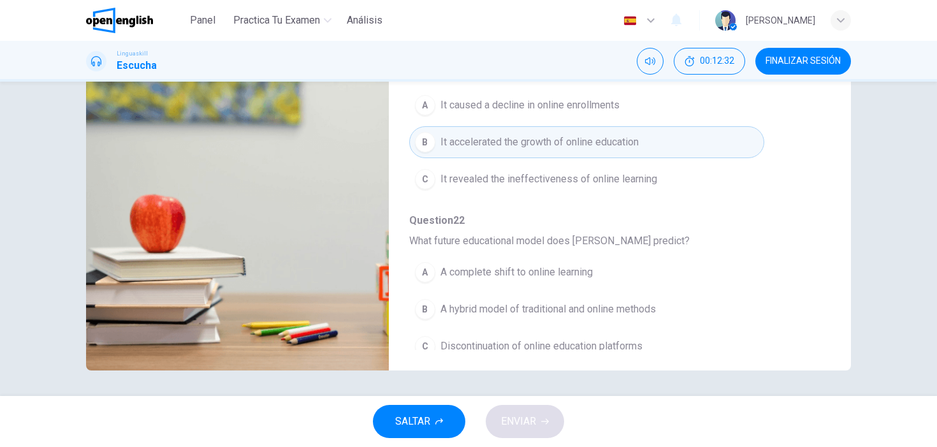
scroll to position [550, 0]
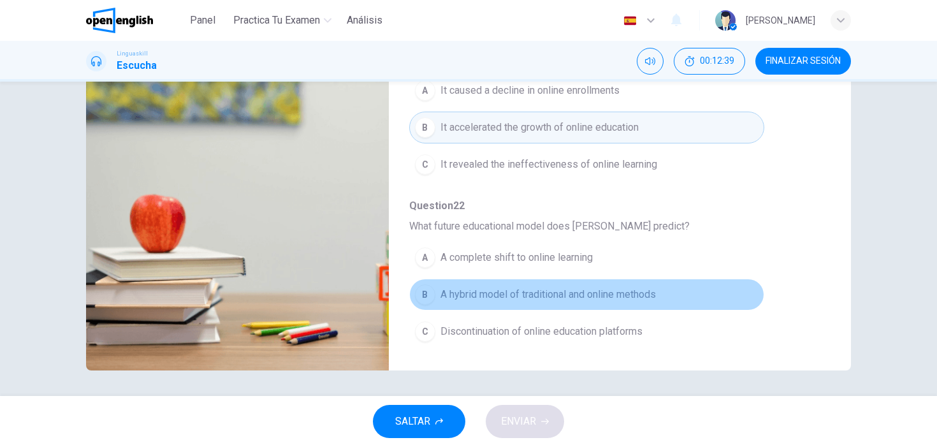
click at [549, 288] on span "A hybrid model of traditional and online methods" at bounding box center [547, 294] width 215 height 15
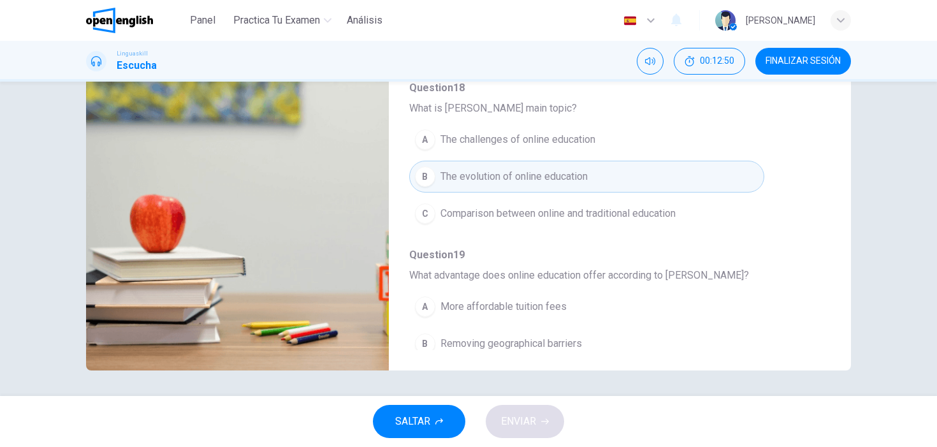
scroll to position [0, 0]
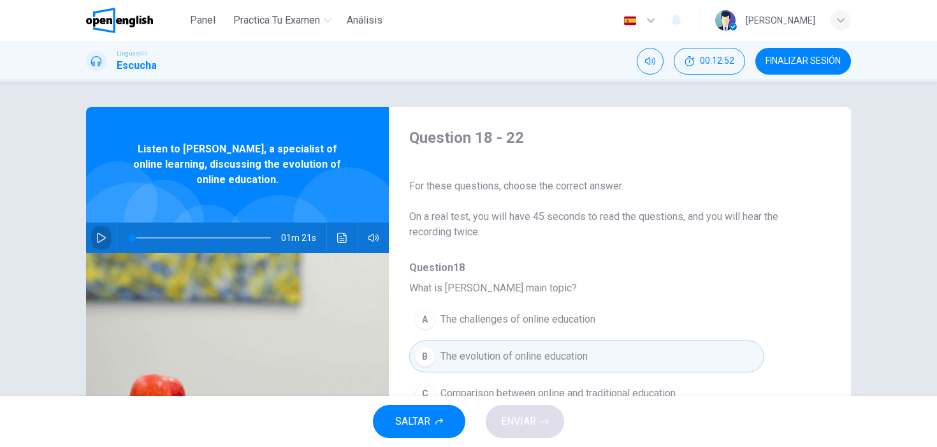
click at [99, 234] on icon "button" at bounding box center [101, 238] width 9 height 10
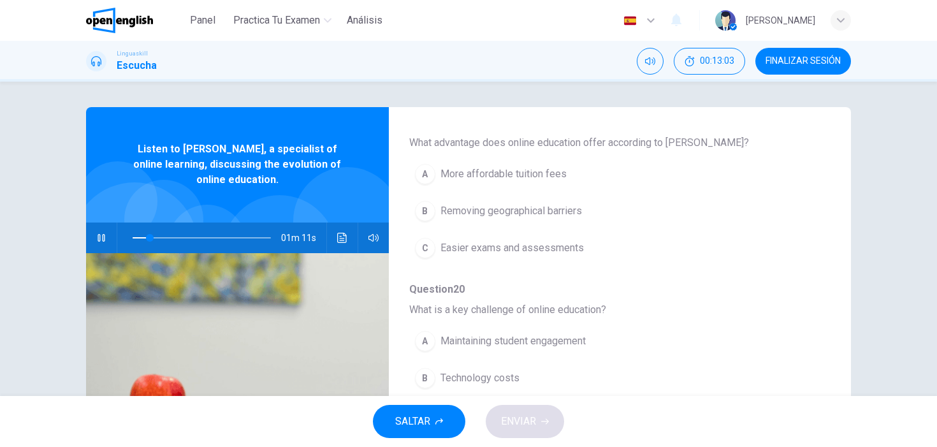
scroll to position [319, 0]
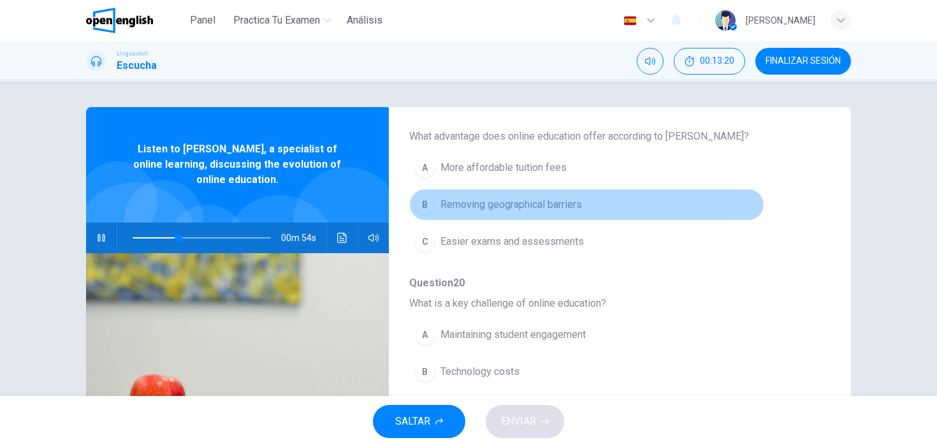
click at [565, 203] on span "Removing geographical barriers" at bounding box center [510, 204] width 141 height 15
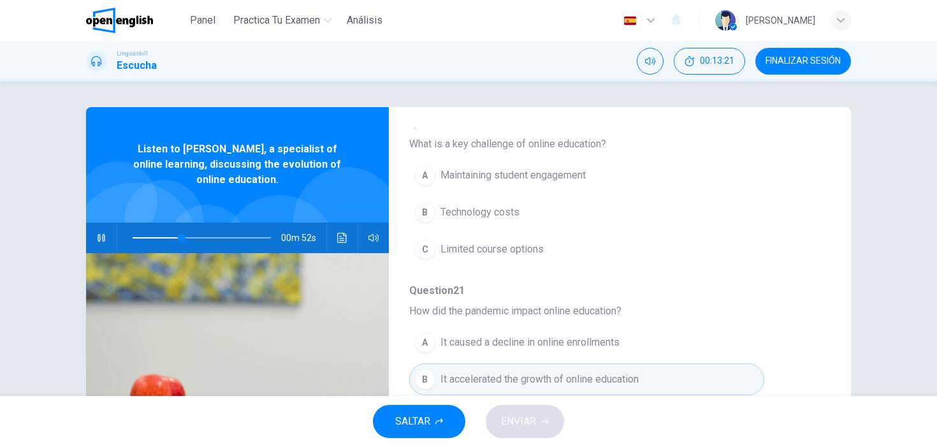
scroll to position [481, 0]
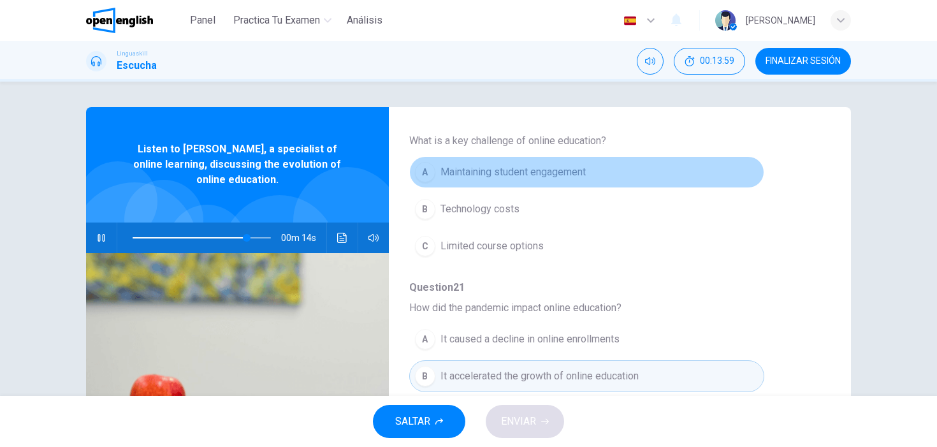
click at [537, 173] on span "Maintaining student engagement" at bounding box center [512, 171] width 145 height 15
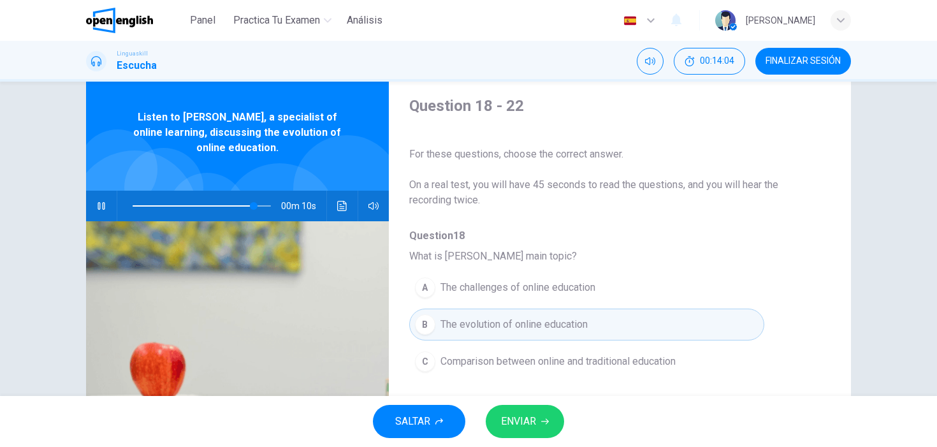
scroll to position [0, 0]
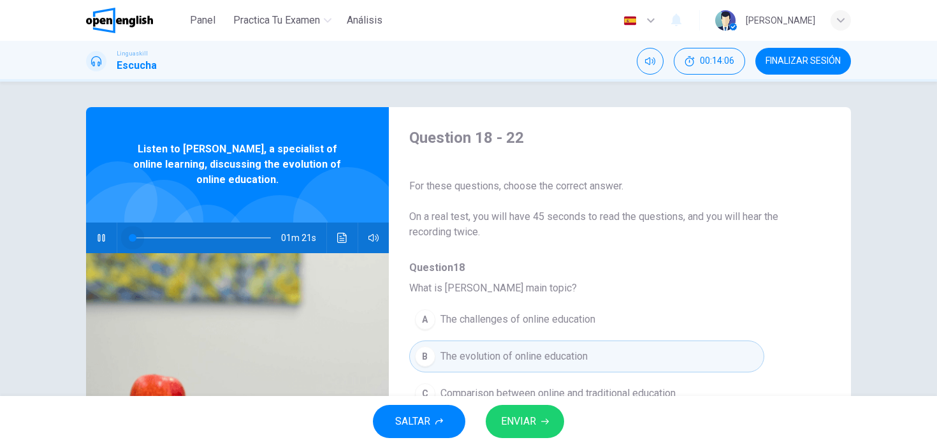
drag, startPoint x: 134, startPoint y: 236, endPoint x: 114, endPoint y: 234, distance: 20.5
click at [114, 234] on div "01m 21s" at bounding box center [237, 237] width 303 height 31
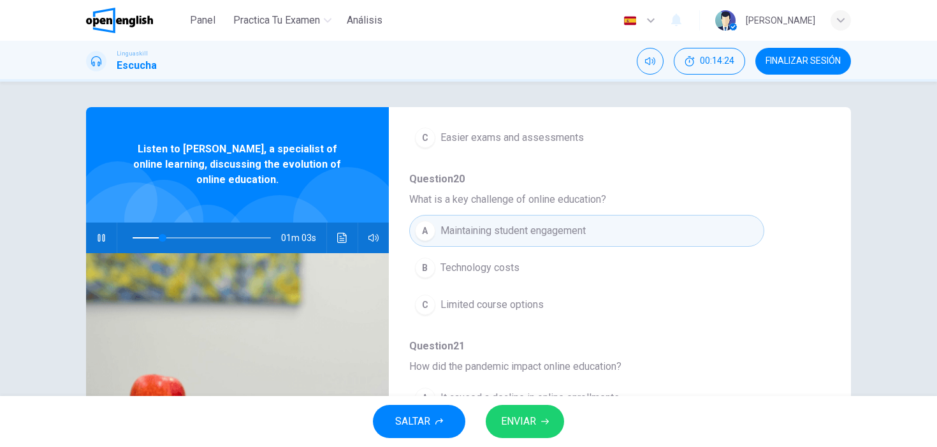
scroll to position [424, 0]
click at [519, 424] on span "ENVIAR" at bounding box center [518, 421] width 35 height 18
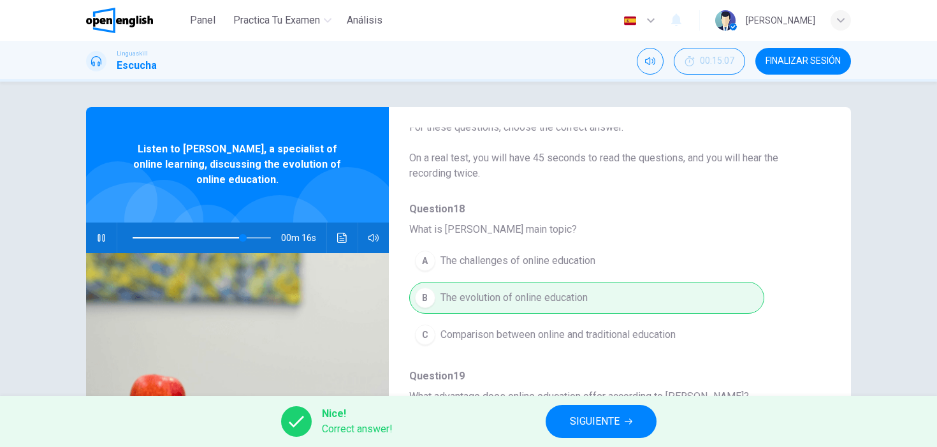
scroll to position [0, 0]
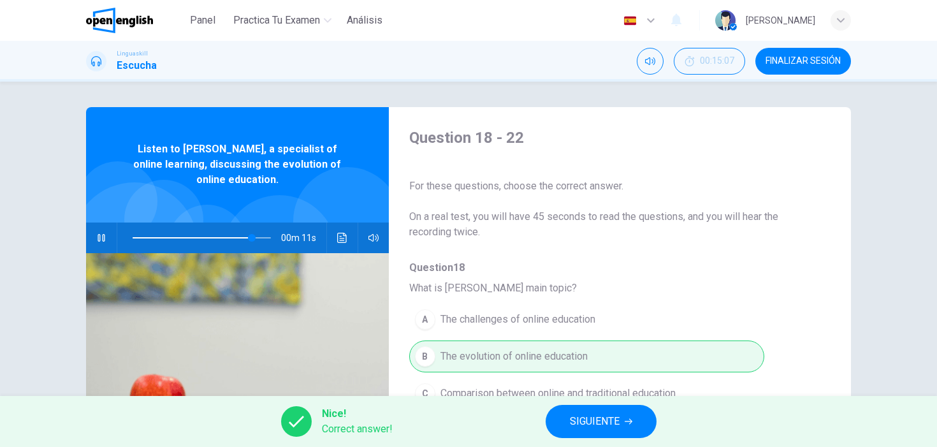
type input "**"
click at [790, 64] on span "FINALIZAR SESIÓN" at bounding box center [802, 61] width 75 height 10
